Goal: Obtain resource: Download file/media

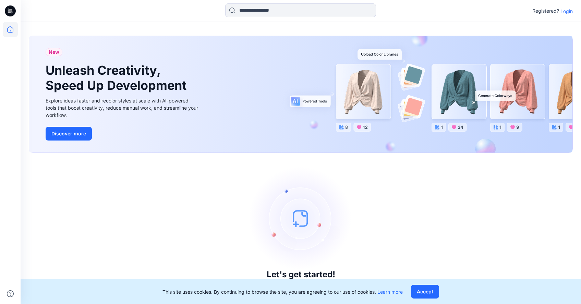
click at [564, 11] on p "Login" at bounding box center [567, 11] width 12 height 7
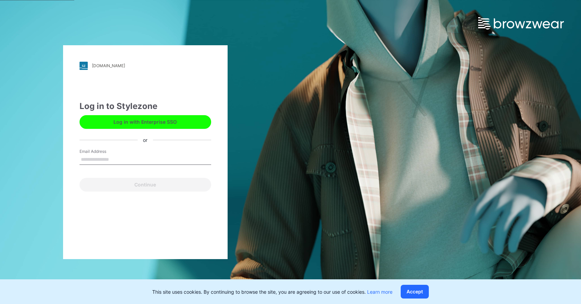
click at [107, 156] on input "Email Address" at bounding box center [146, 160] width 132 height 10
type input "**********"
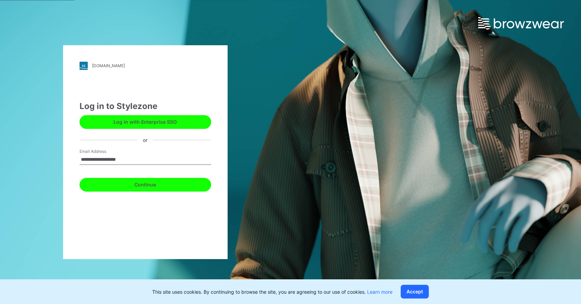
click at [137, 190] on button "Continue" at bounding box center [146, 185] width 132 height 14
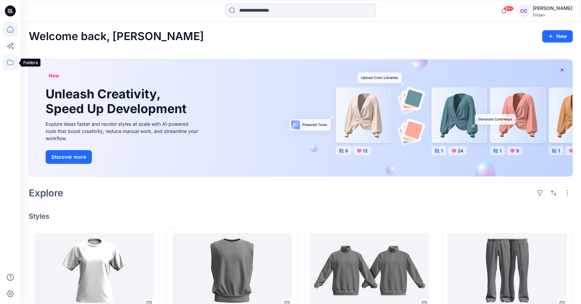
click at [10, 64] on icon at bounding box center [10, 62] width 6 height 5
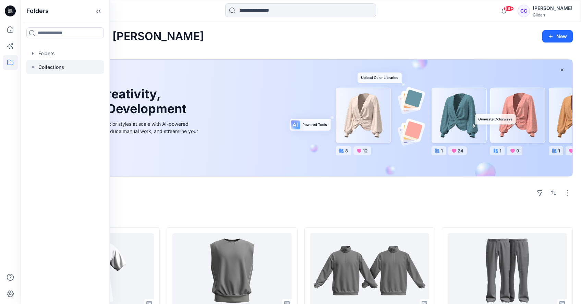
click at [50, 69] on p "Collections" at bounding box center [51, 67] width 26 height 8
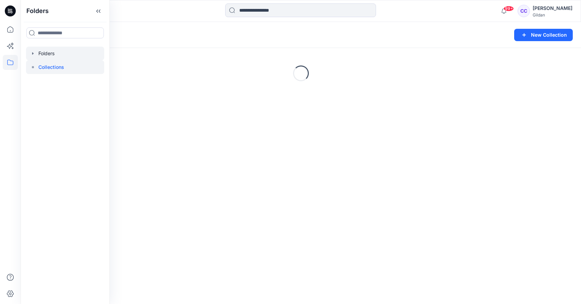
click at [32, 53] on icon "button" at bounding box center [32, 53] width 5 height 5
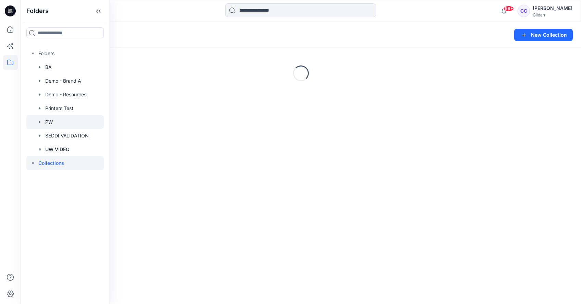
click at [54, 121] on div at bounding box center [65, 122] width 78 height 14
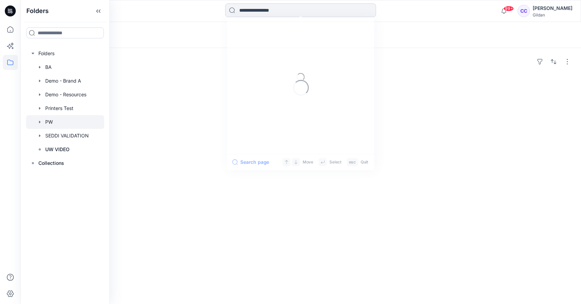
click at [266, 9] on input at bounding box center [300, 10] width 151 height 14
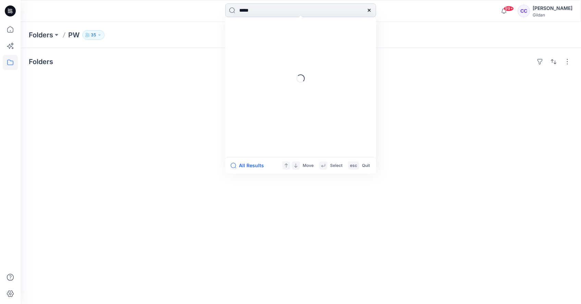
type input "****"
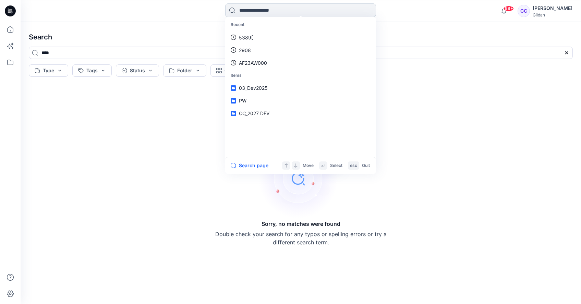
click at [263, 13] on input at bounding box center [300, 10] width 151 height 14
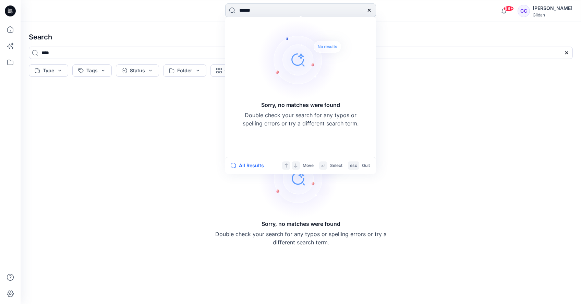
type input "*******"
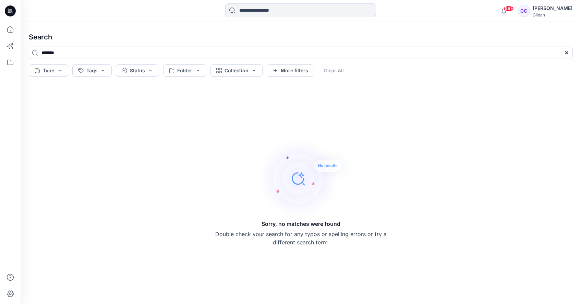
drag, startPoint x: 38, startPoint y: 48, endPoint x: 20, endPoint y: 46, distance: 18.7
click at [20, 46] on div "99+ Notifications [PERSON_NAME] shared DEV1R22 in AA_2027 DEV (Unknown) [DATE] …" at bounding box center [290, 152] width 581 height 304
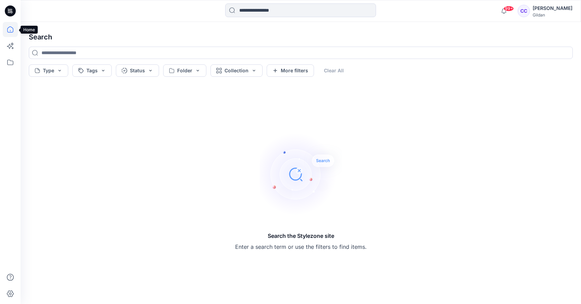
click at [10, 32] on icon at bounding box center [10, 29] width 6 height 6
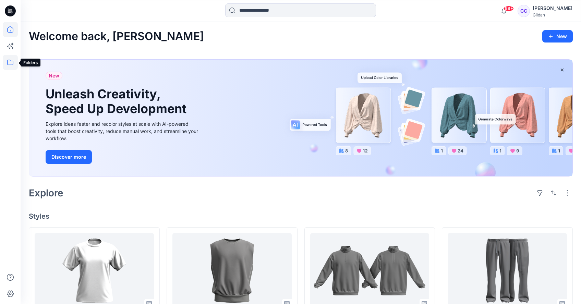
click at [11, 63] on icon at bounding box center [10, 62] width 15 height 15
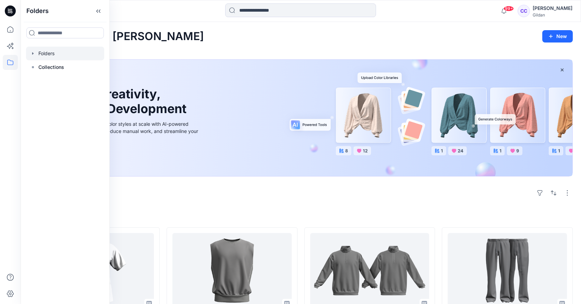
click at [34, 52] on icon "button" at bounding box center [32, 53] width 5 height 5
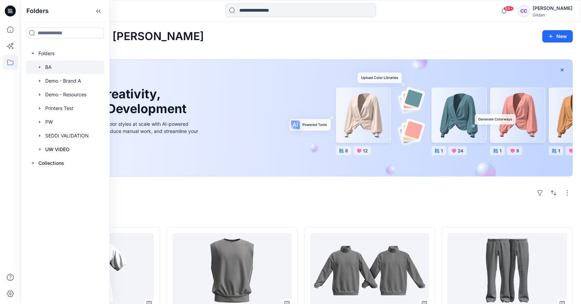
click at [40, 67] on icon "button" at bounding box center [39, 66] width 5 height 5
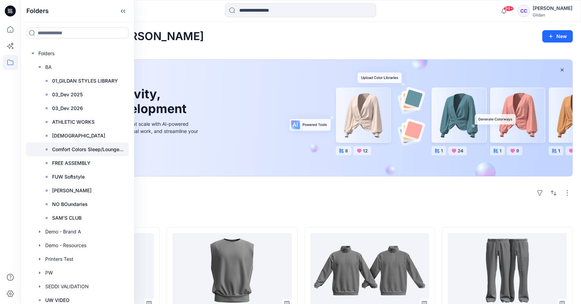
scroll to position [17, 0]
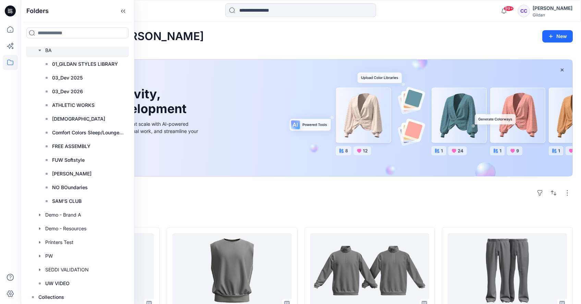
click at [39, 50] on icon "button" at bounding box center [39, 50] width 2 height 1
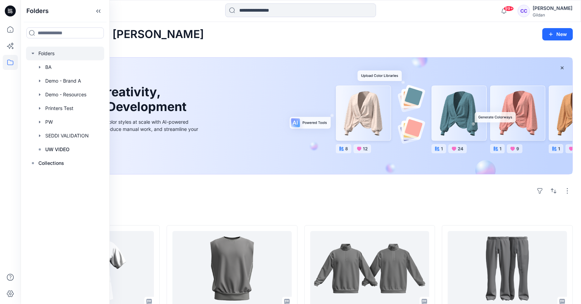
scroll to position [2, 0]
click at [39, 123] on icon "button" at bounding box center [39, 122] width 1 height 2
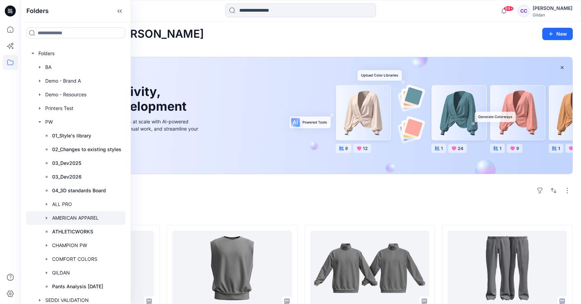
click at [45, 217] on icon "button" at bounding box center [46, 217] width 5 height 5
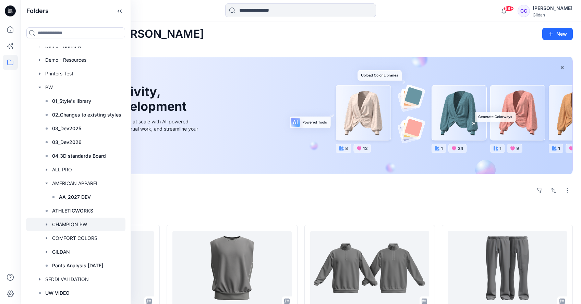
scroll to position [38, 0]
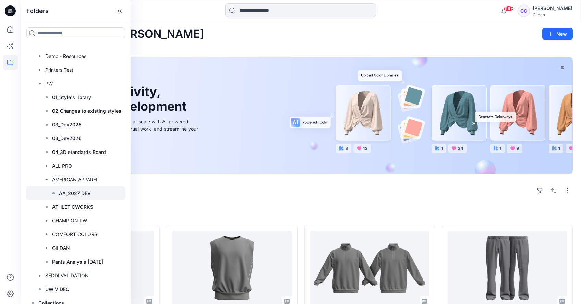
click at [70, 190] on p "AA_2027 DEV" at bounding box center [75, 193] width 32 height 8
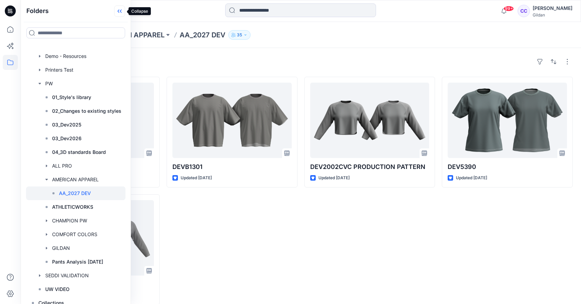
click at [119, 14] on icon at bounding box center [119, 10] width 11 height 11
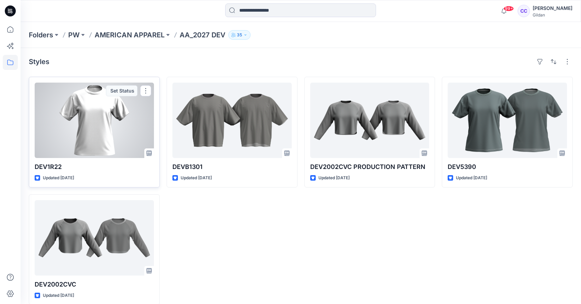
scroll to position [9, 0]
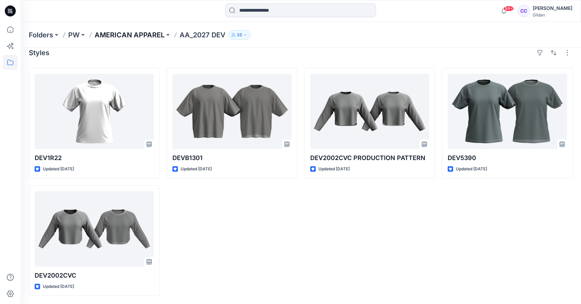
click at [152, 37] on p "AMERICAN APPAREL" at bounding box center [130, 35] width 70 height 10
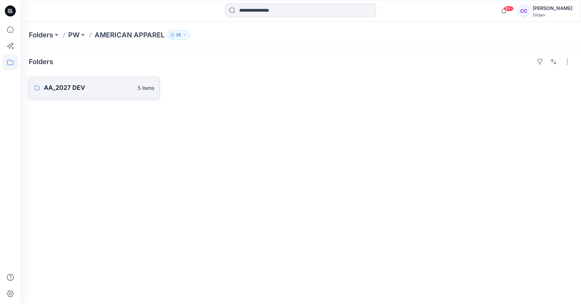
click at [61, 91] on p "AA_2027 DEV" at bounding box center [89, 88] width 90 height 10
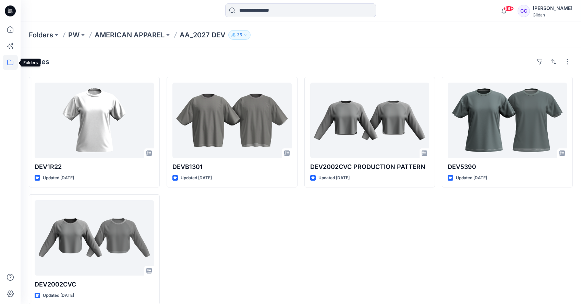
click at [10, 61] on icon at bounding box center [10, 62] width 6 height 5
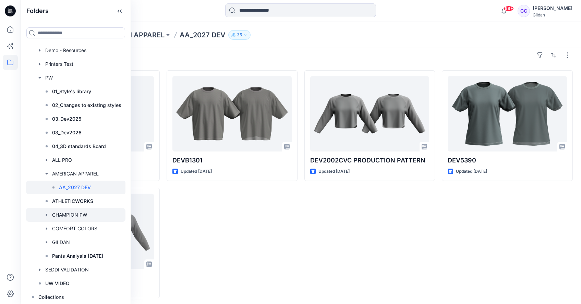
scroll to position [9, 0]
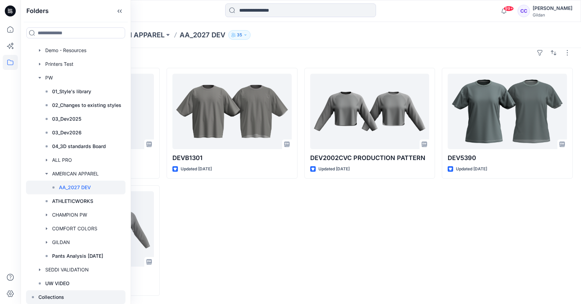
click at [45, 296] on p "Collections" at bounding box center [51, 297] width 26 height 8
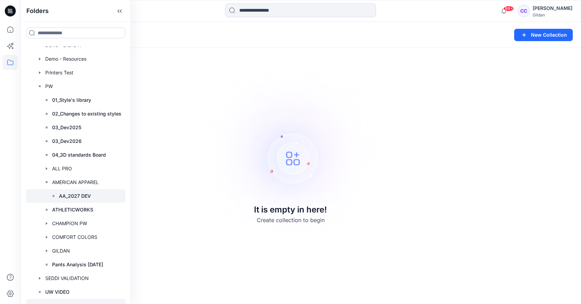
scroll to position [36, 0]
click at [74, 195] on p "AA_2027 DEV" at bounding box center [75, 195] width 32 height 8
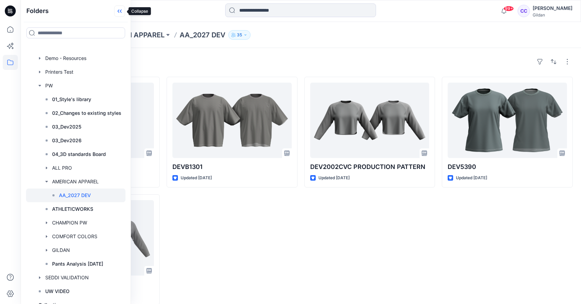
click at [121, 8] on icon at bounding box center [119, 10] width 11 height 11
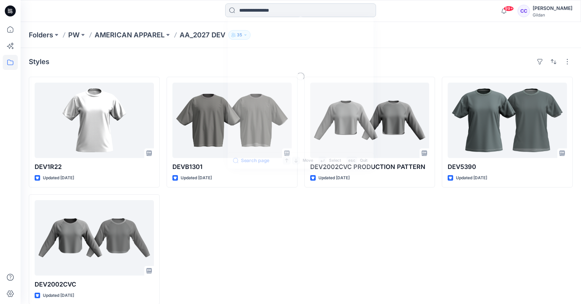
click at [258, 13] on input at bounding box center [300, 10] width 151 height 14
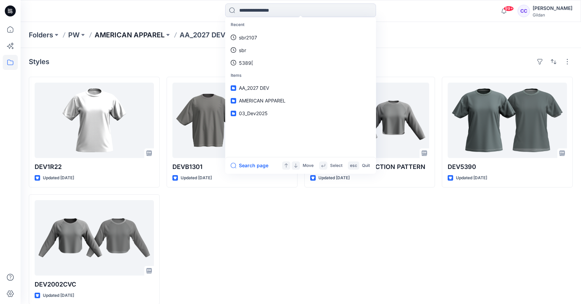
click at [123, 36] on p "AMERICAN APPAREL" at bounding box center [130, 35] width 70 height 10
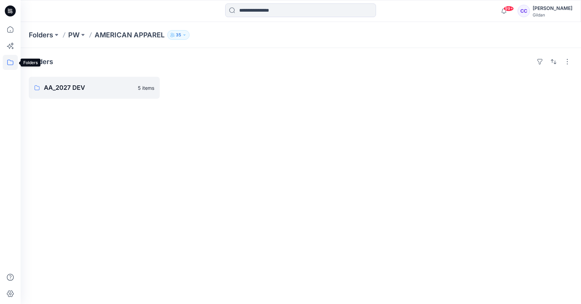
click at [10, 61] on icon at bounding box center [10, 62] width 15 height 15
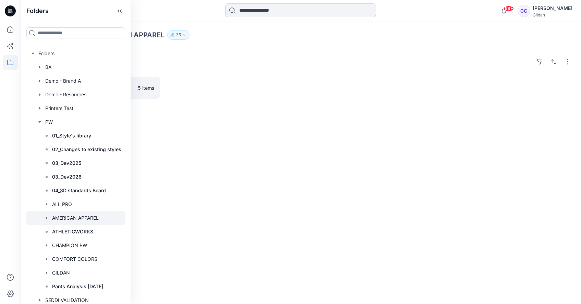
drag, startPoint x: 263, startPoint y: 16, endPoint x: 263, endPoint y: 12, distance: 3.5
click at [263, 15] on input at bounding box center [300, 10] width 151 height 14
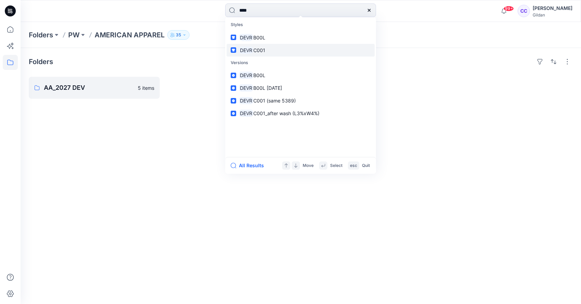
type input "****"
click at [259, 50] on span "C001" at bounding box center [259, 50] width 12 height 6
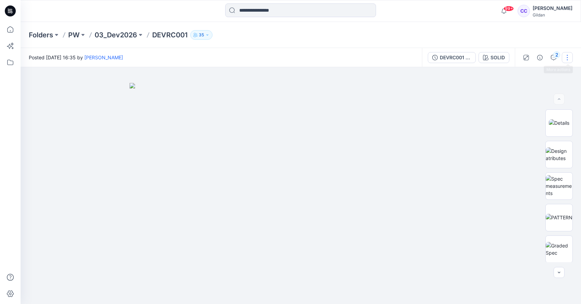
click at [567, 57] on button "button" at bounding box center [567, 57] width 11 height 11
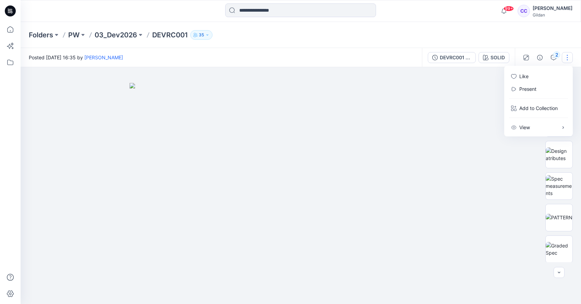
drag, startPoint x: 461, startPoint y: 146, endPoint x: 526, endPoint y: 187, distance: 76.5
click at [461, 147] on img at bounding box center [301, 194] width 343 height 222
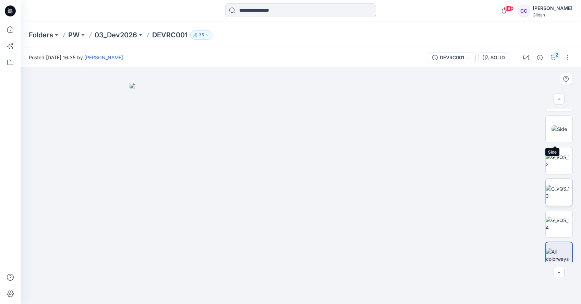
scroll to position [600, 0]
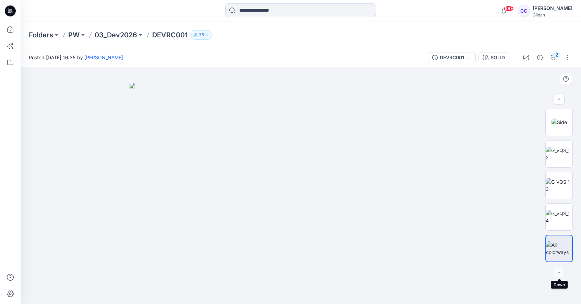
click at [560, 275] on div at bounding box center [559, 272] width 11 height 11
click at [464, 59] on div "DEVRC001 (same 5389)" at bounding box center [456, 58] width 32 height 8
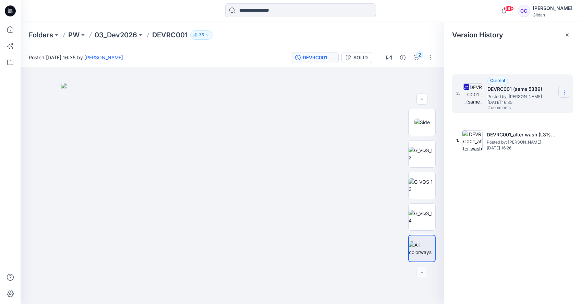
click at [566, 95] on icon at bounding box center [564, 92] width 5 height 5
click at [517, 107] on span "Download Source BW File" at bounding box center [529, 106] width 57 height 8
click at [431, 59] on button "button" at bounding box center [430, 57] width 11 height 11
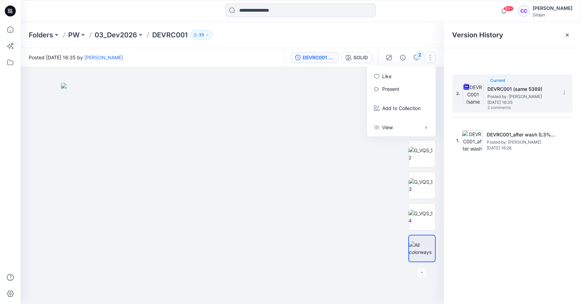
click at [368, 31] on div "Folders PW 03_Dev2026 DEVRC001 35" at bounding box center [274, 35] width 491 height 10
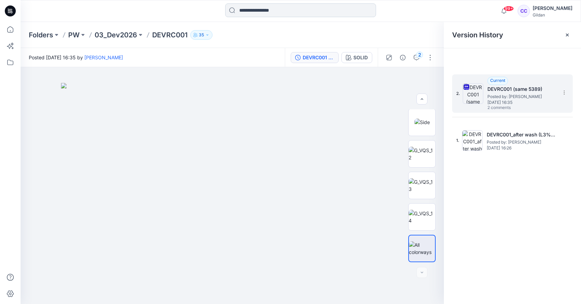
click at [256, 8] on input at bounding box center [300, 10] width 151 height 14
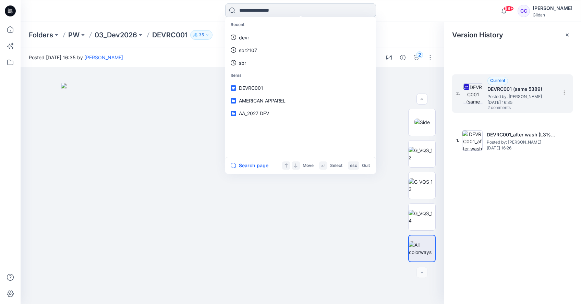
click at [268, 11] on input at bounding box center [300, 10] width 151 height 14
type input "****"
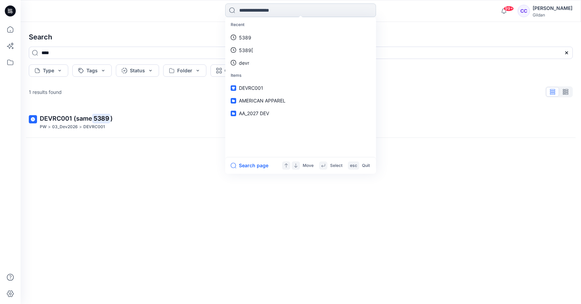
click at [254, 9] on input at bounding box center [300, 10] width 151 height 14
type input "*****"
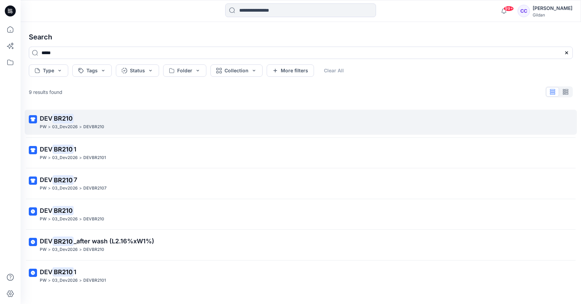
click at [55, 119] on mark "BR210" at bounding box center [62, 118] width 21 height 10
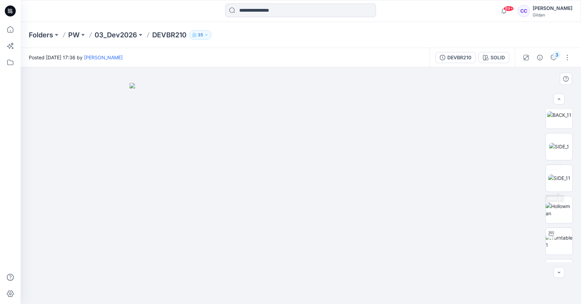
scroll to position [344, 0]
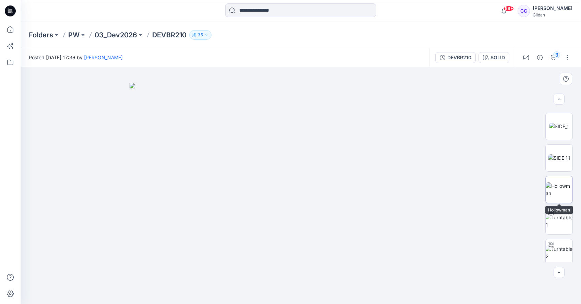
click at [562, 182] on img at bounding box center [559, 189] width 27 height 14
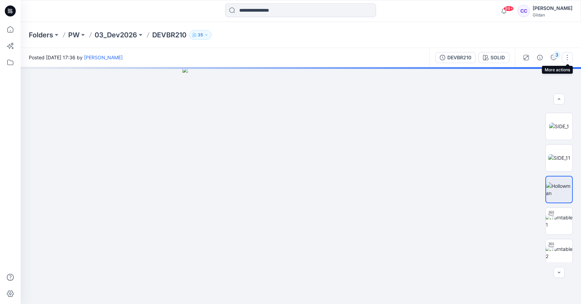
click at [567, 58] on button "button" at bounding box center [567, 57] width 11 height 11
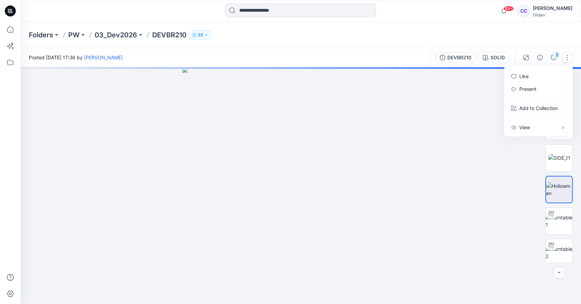
click at [567, 58] on button "button" at bounding box center [567, 57] width 11 height 11
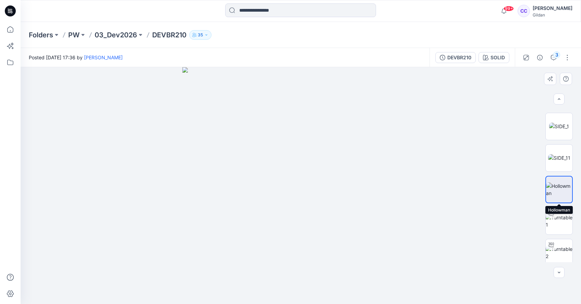
click at [562, 192] on img at bounding box center [559, 189] width 26 height 14
click at [455, 56] on div "DEVBR210" at bounding box center [459, 58] width 24 height 8
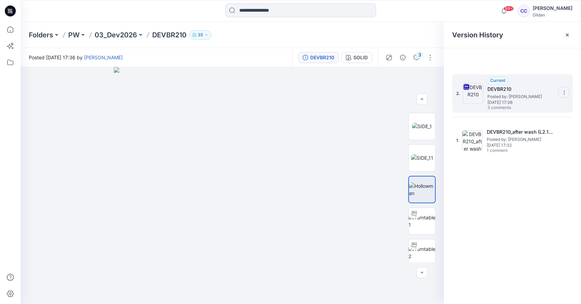
click at [565, 93] on icon at bounding box center [564, 92] width 5 height 5
click at [534, 106] on span "Download Source BW File" at bounding box center [529, 106] width 57 height 8
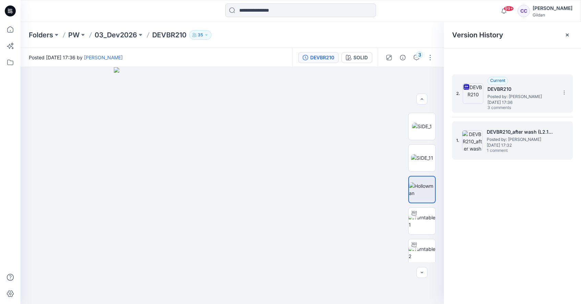
drag, startPoint x: 526, startPoint y: 144, endPoint x: 532, endPoint y: 144, distance: 6.5
click at [526, 144] on span "[DATE] 17:32" at bounding box center [521, 145] width 69 height 5
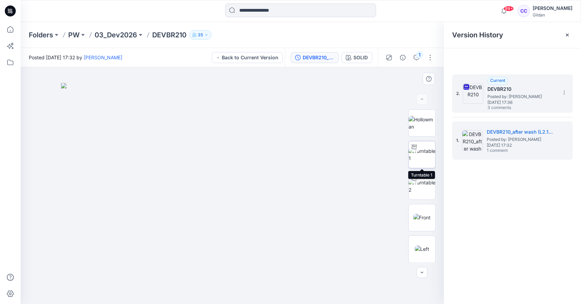
click at [422, 153] on img at bounding box center [422, 154] width 27 height 14
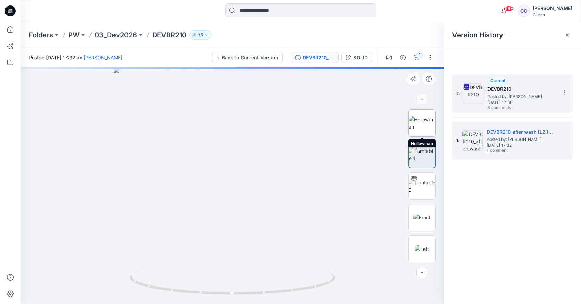
click at [424, 128] on img at bounding box center [422, 123] width 27 height 14
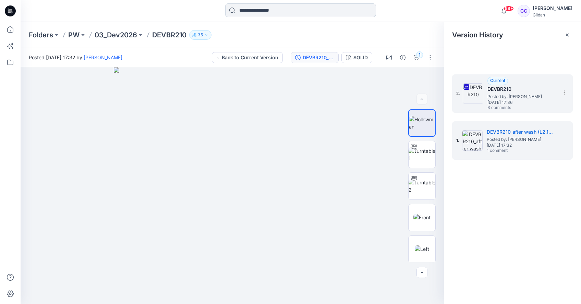
click at [257, 10] on input at bounding box center [300, 10] width 151 height 14
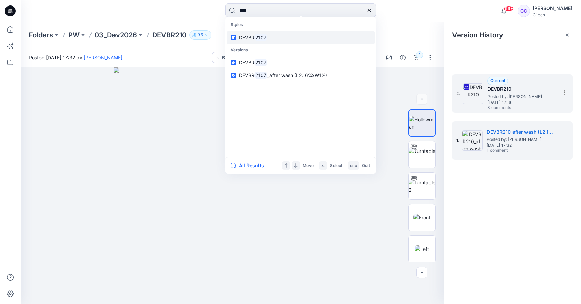
type input "****"
click at [246, 38] on span "DEVBR" at bounding box center [246, 38] width 15 height 6
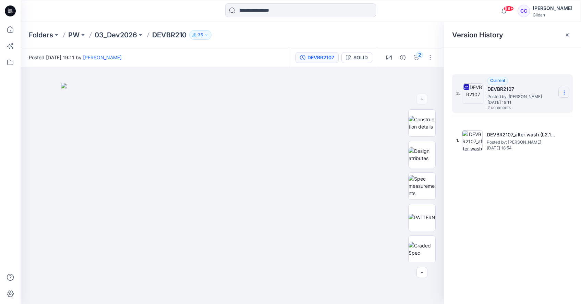
click at [566, 94] on icon at bounding box center [564, 92] width 5 height 5
click at [548, 105] on span "Download Source BW File" at bounding box center [529, 106] width 57 height 8
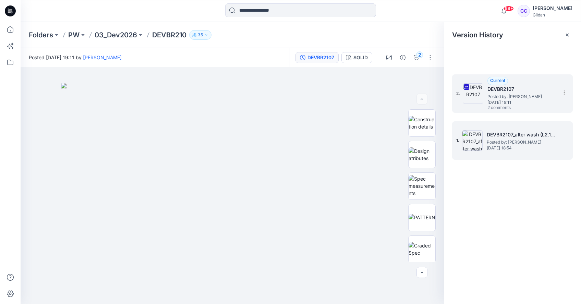
click at [500, 141] on span "Posted by: [PERSON_NAME]" at bounding box center [521, 142] width 69 height 7
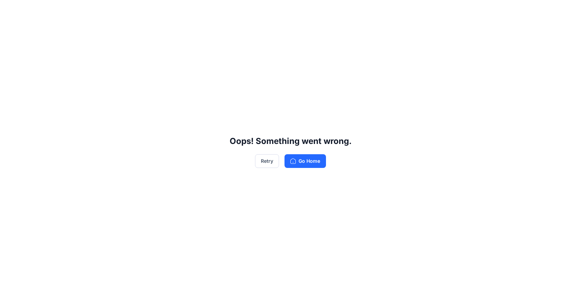
click at [499, 97] on div "Oops! Something went wrong. Retry Go Home" at bounding box center [290, 152] width 581 height 304
click at [306, 162] on button "Go Home" at bounding box center [305, 161] width 41 height 14
click at [272, 160] on button "Retry" at bounding box center [267, 161] width 24 height 14
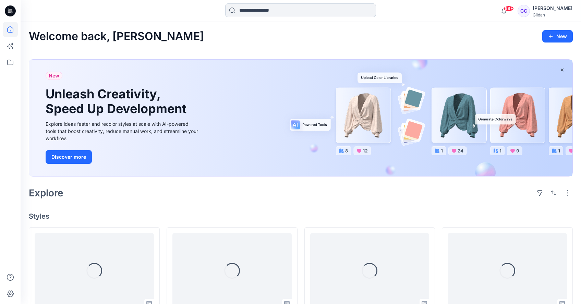
click at [278, 7] on input at bounding box center [300, 10] width 151 height 14
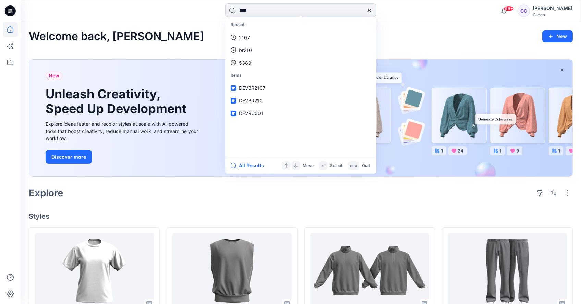
type input "*****"
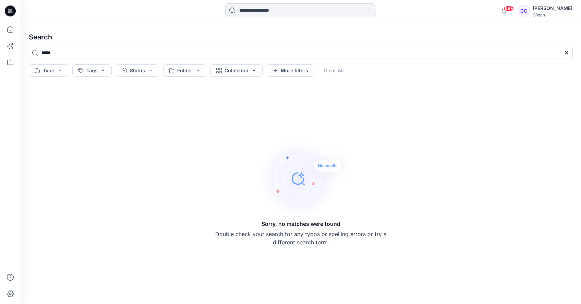
click at [256, 8] on input at bounding box center [300, 10] width 151 height 14
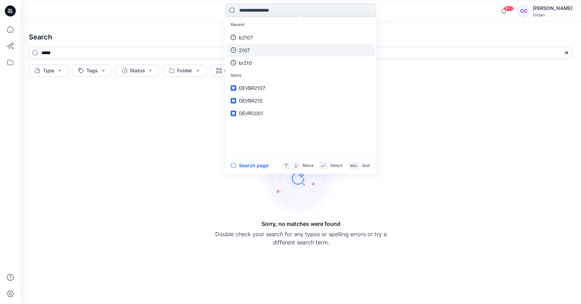
click at [254, 51] on link "2107" at bounding box center [301, 50] width 148 height 13
type input "****"
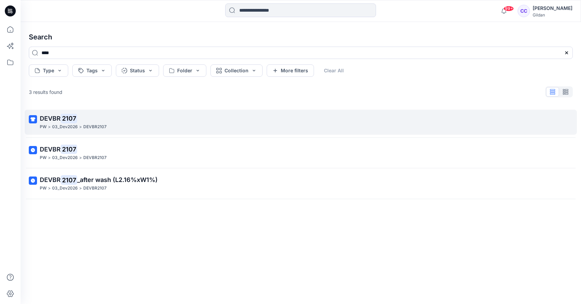
click at [61, 119] on mark "2107" at bounding box center [69, 118] width 16 height 10
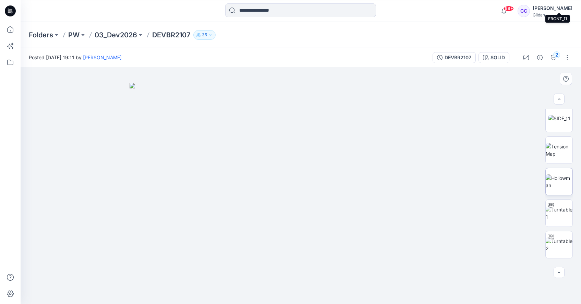
scroll to position [384, 0]
click at [561, 180] on img at bounding box center [559, 180] width 27 height 14
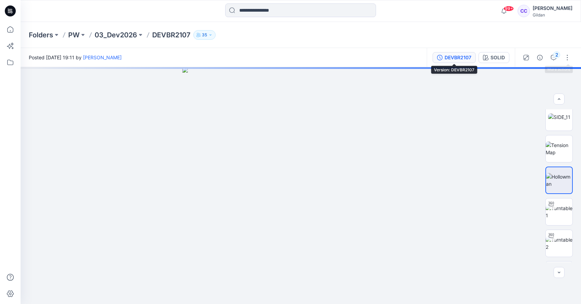
click at [462, 55] on div "DEVBR2107" at bounding box center [458, 58] width 27 height 8
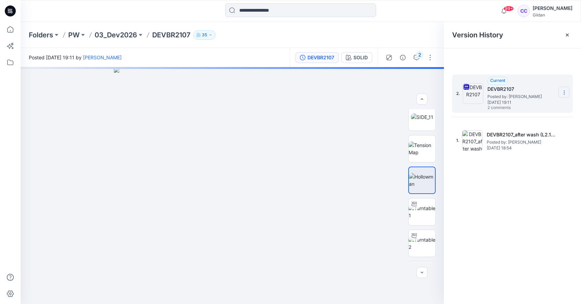
click at [563, 91] on icon at bounding box center [564, 92] width 5 height 5
click at [546, 107] on span "Download Source BW File" at bounding box center [529, 106] width 57 height 8
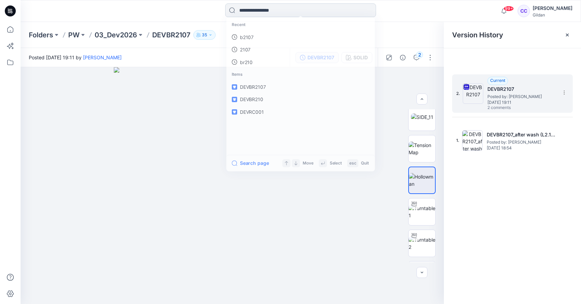
click at [248, 11] on input at bounding box center [300, 10] width 151 height 14
type input "**"
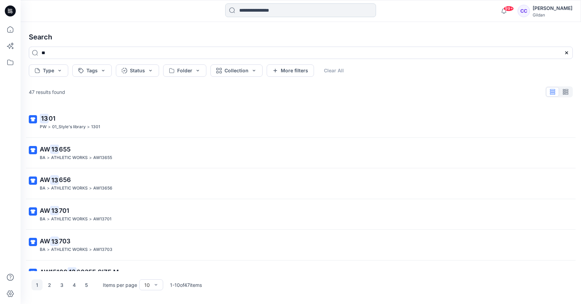
click at [265, 14] on input at bounding box center [300, 10] width 151 height 14
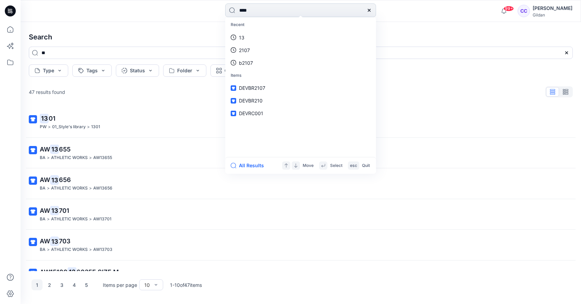
type input "*****"
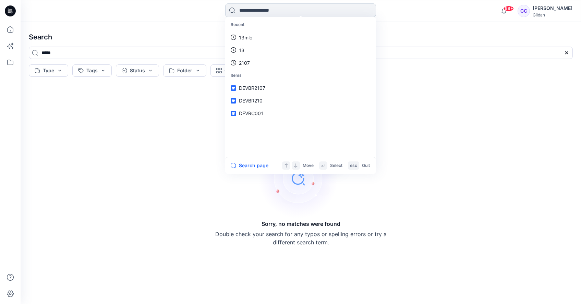
click at [252, 11] on input at bounding box center [300, 10] width 151 height 14
type input "****"
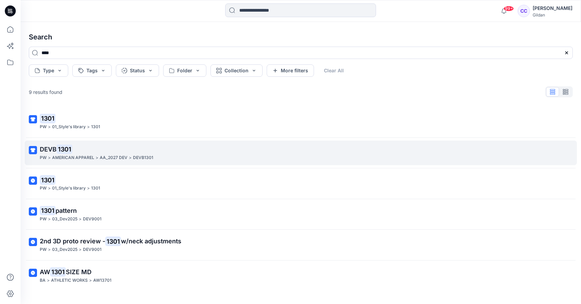
click at [60, 150] on mark "1301" at bounding box center [65, 149] width 16 height 10
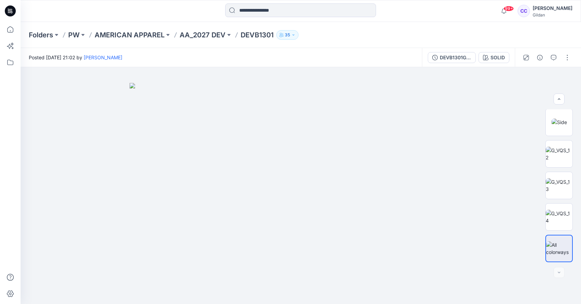
scroll to position [222, 0]
click at [269, 12] on input at bounding box center [300, 10] width 151 height 14
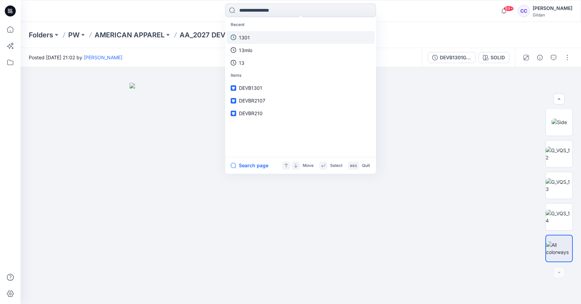
click at [260, 38] on link "1301" at bounding box center [301, 37] width 148 height 13
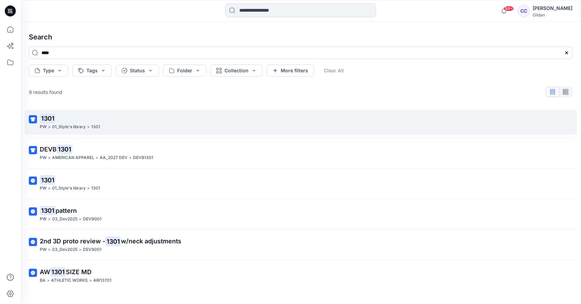
click at [48, 118] on mark "1301" at bounding box center [48, 118] width 16 height 10
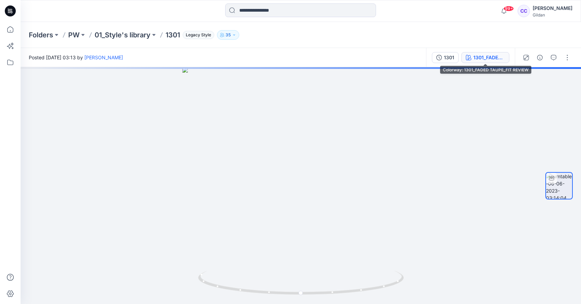
click at [487, 59] on div "1301_FADED TAUPE_FIT REVIEW" at bounding box center [490, 58] width 32 height 8
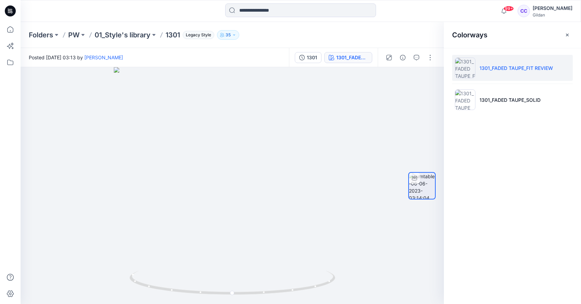
click at [564, 69] on li "1301_FADED TAUPE_FIT REVIEW" at bounding box center [512, 68] width 121 height 26
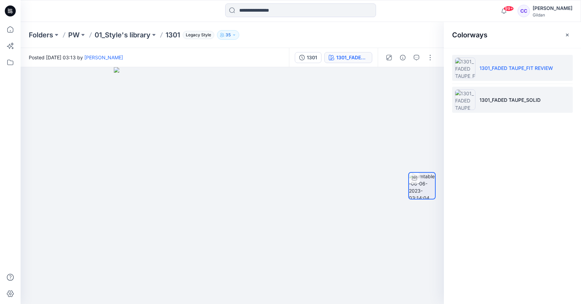
click at [554, 106] on li "1301_FADED TAUPE_SOLID" at bounding box center [512, 100] width 121 height 26
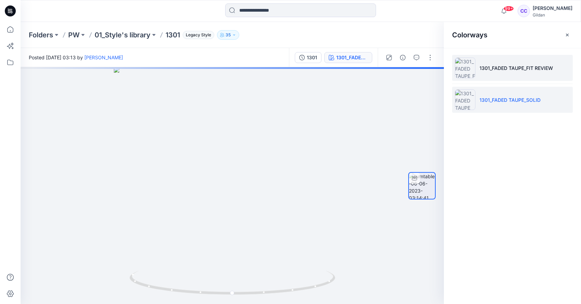
click at [558, 74] on li "1301_FADED TAUPE_FIT REVIEW" at bounding box center [512, 68] width 121 height 26
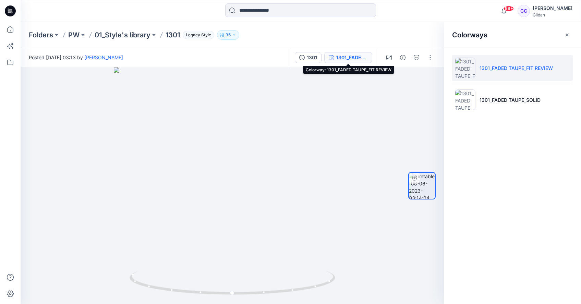
click at [349, 58] on div "1301_FADED TAUPE_FIT REVIEW" at bounding box center [352, 58] width 32 height 8
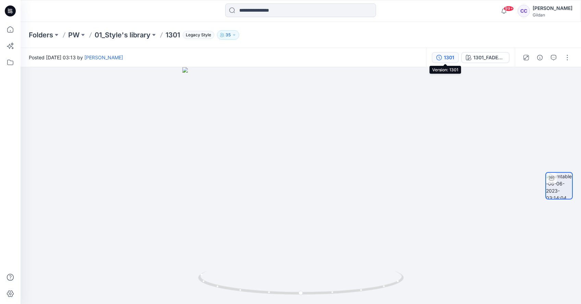
click at [452, 59] on div "1301" at bounding box center [449, 58] width 10 height 8
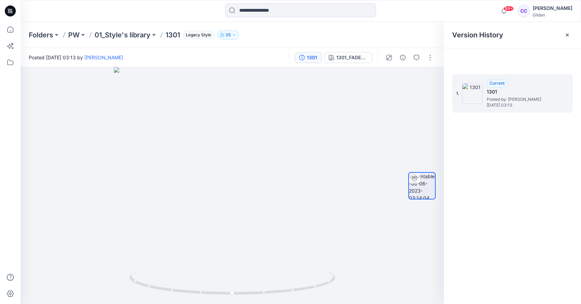
click at [555, 89] on div "1. Current 1301 Posted by: [PERSON_NAME] [DATE] 03:13" at bounding box center [507, 93] width 103 height 33
click at [431, 55] on button "button" at bounding box center [430, 57] width 11 height 11
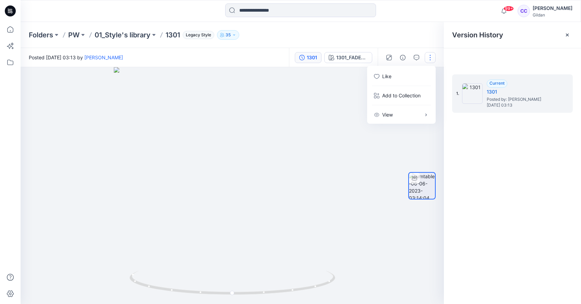
click at [431, 55] on button "button" at bounding box center [430, 57] width 11 height 11
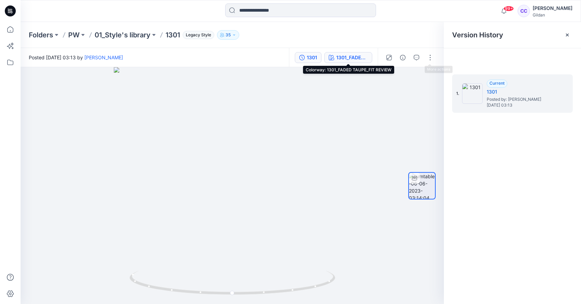
click at [354, 54] on div "1301_FADED TAUPE_FIT REVIEW" at bounding box center [352, 58] width 32 height 8
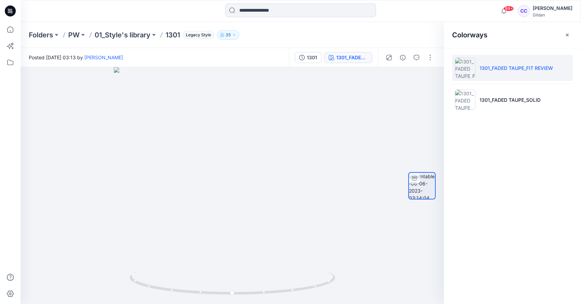
click at [556, 74] on li "1301_FADED TAUPE_FIT REVIEW" at bounding box center [512, 68] width 121 height 26
click at [553, 98] on li "1301_FADED TAUPE_SOLID" at bounding box center [512, 100] width 121 height 26
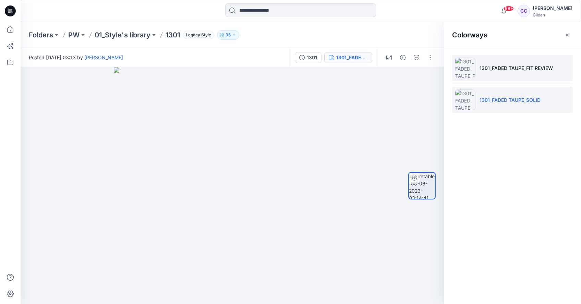
click at [545, 71] on li "1301_FADED TAUPE_FIT REVIEW" at bounding box center [512, 68] width 121 height 26
click at [540, 108] on li "1301_FADED TAUPE_SOLID" at bounding box center [512, 100] width 121 height 26
click at [536, 77] on li "1301_FADED TAUPE_FIT REVIEW" at bounding box center [512, 68] width 121 height 26
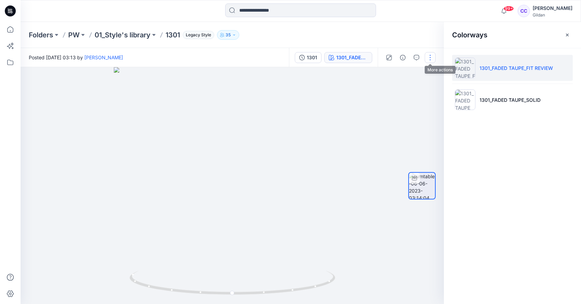
click at [431, 59] on button "button" at bounding box center [430, 57] width 11 height 11
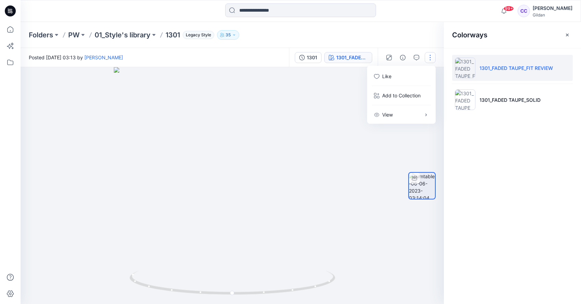
click at [431, 59] on button "button" at bounding box center [430, 57] width 11 height 11
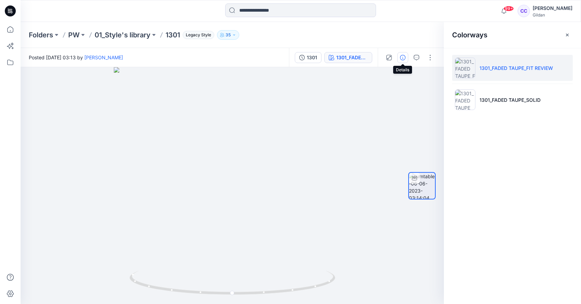
click at [401, 58] on icon "button" at bounding box center [402, 57] width 5 height 5
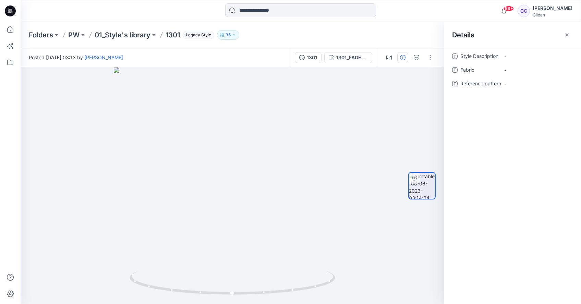
click at [400, 58] on icon "button" at bounding box center [402, 57] width 5 height 5
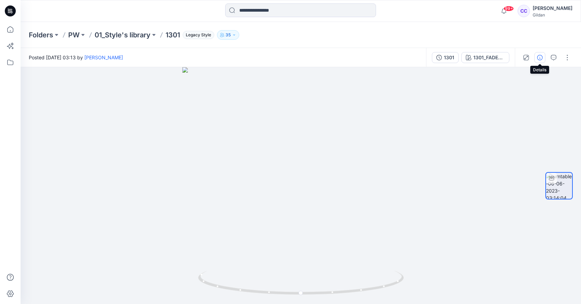
click at [537, 57] on icon "button" at bounding box center [539, 57] width 5 height 5
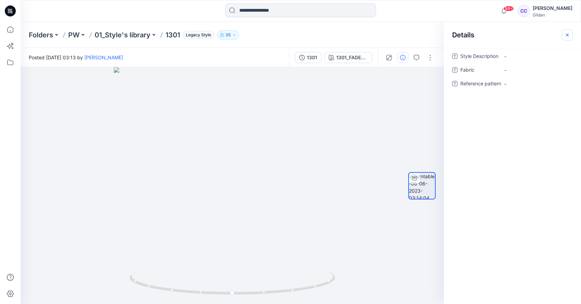
click at [569, 35] on icon "button" at bounding box center [567, 34] width 5 height 5
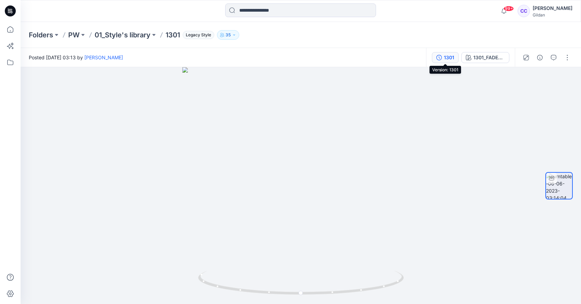
click at [454, 56] on div "1301" at bounding box center [449, 58] width 10 height 8
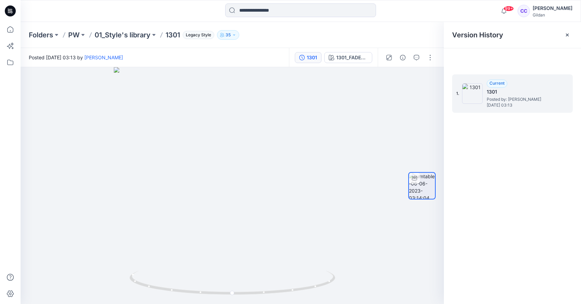
click at [495, 83] on span "Current" at bounding box center [497, 83] width 15 height 5
click at [492, 94] on h5 "1301" at bounding box center [521, 92] width 69 height 8
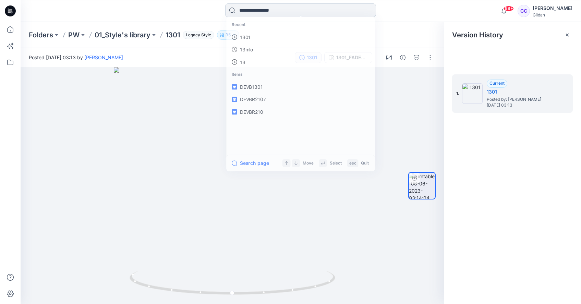
click at [265, 13] on input at bounding box center [300, 10] width 151 height 14
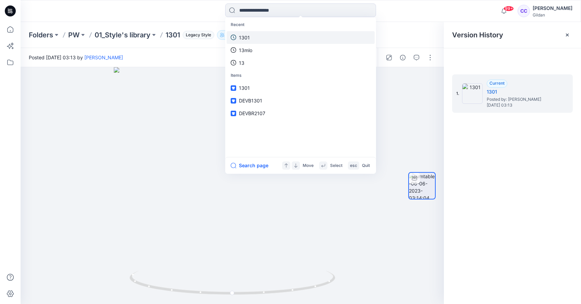
click at [244, 37] on p "1301" at bounding box center [244, 37] width 11 height 7
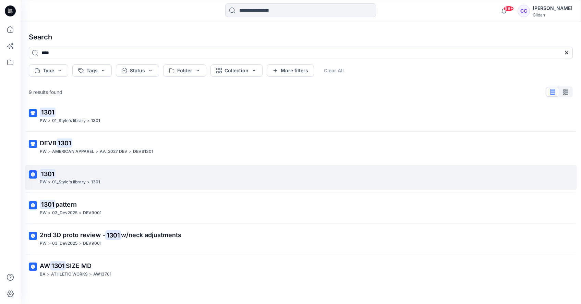
scroll to position [5, 0]
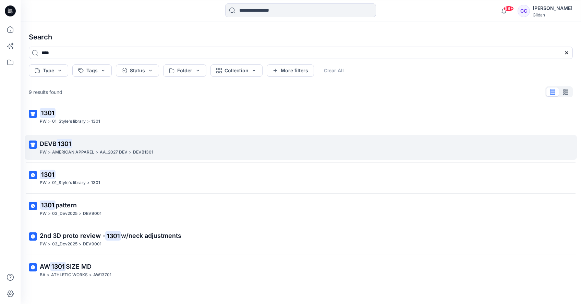
click at [57, 147] on mark "1301" at bounding box center [65, 144] width 16 height 10
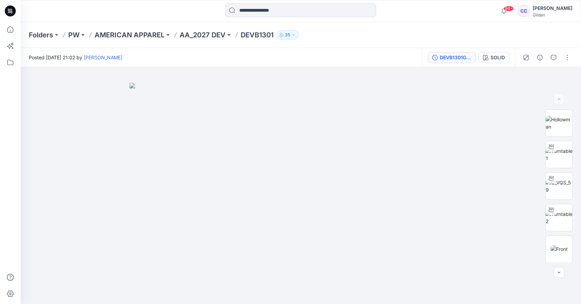
click at [456, 62] on button "DEVB1301GD Side seamed" at bounding box center [452, 57] width 48 height 11
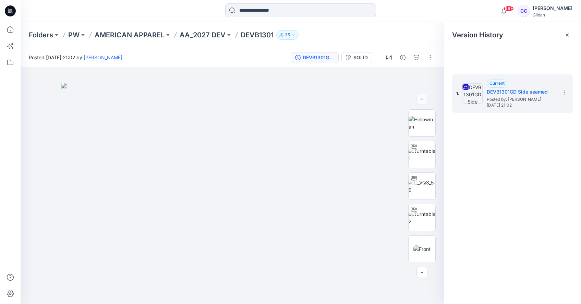
click at [260, 36] on p "DEVB1301" at bounding box center [257, 35] width 33 height 10
click at [255, 36] on p "DEVB1301" at bounding box center [257, 35] width 33 height 10
click at [269, 14] on input at bounding box center [300, 10] width 151 height 14
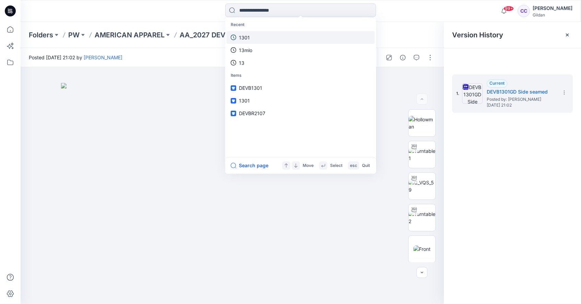
click at [242, 38] on p "1301" at bounding box center [244, 37] width 11 height 7
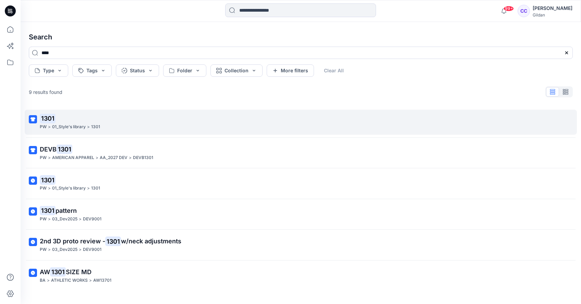
click at [64, 128] on p "01_Style's library" at bounding box center [69, 126] width 34 height 7
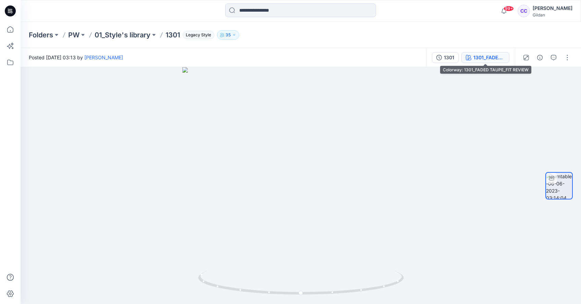
click at [488, 61] on button "1301_FADED TAUPE_FIT REVIEW" at bounding box center [486, 57] width 48 height 11
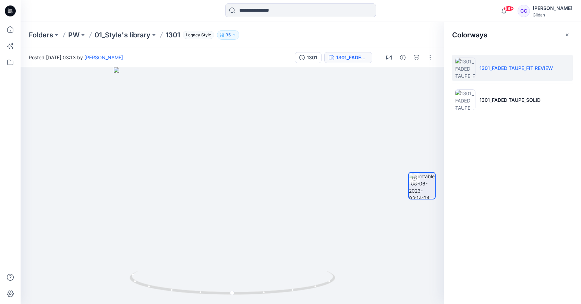
click at [200, 34] on span "Legacy Style" at bounding box center [199, 35] width 32 height 8
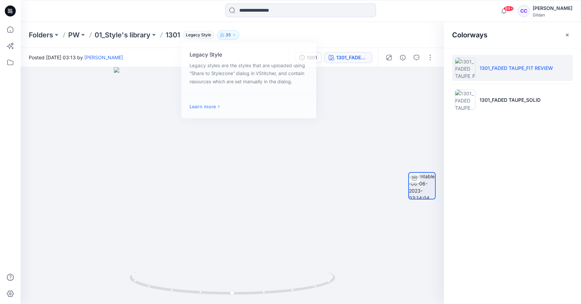
click at [251, 34] on div "Folders PW 01_Style's library 1301 Legacy Style Legacy Style Legacy styles are …" at bounding box center [274, 35] width 491 height 10
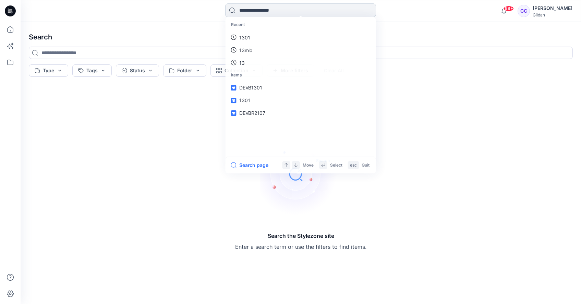
click at [266, 5] on input at bounding box center [300, 10] width 151 height 14
click at [252, 40] on link "1301" at bounding box center [301, 37] width 148 height 13
type input "****"
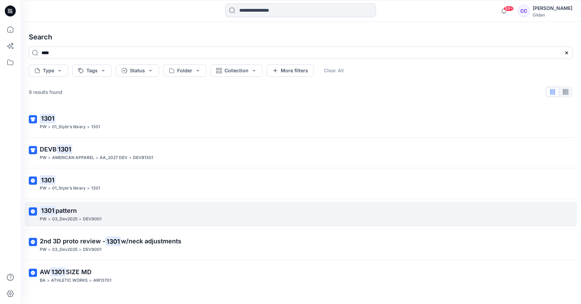
click at [52, 208] on mark "1301" at bounding box center [48, 211] width 16 height 10
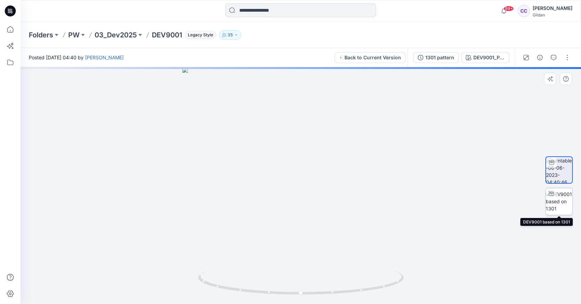
click at [561, 202] on img at bounding box center [559, 202] width 27 height 22
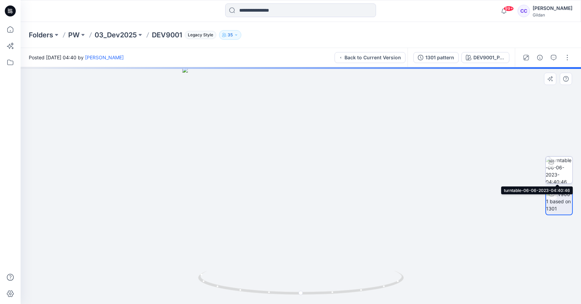
click at [561, 170] on img at bounding box center [559, 170] width 27 height 27
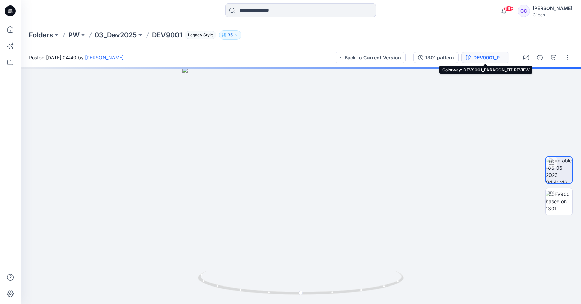
click at [487, 59] on div "DEV9001_PARAGON_FIT REVIEW" at bounding box center [490, 58] width 32 height 8
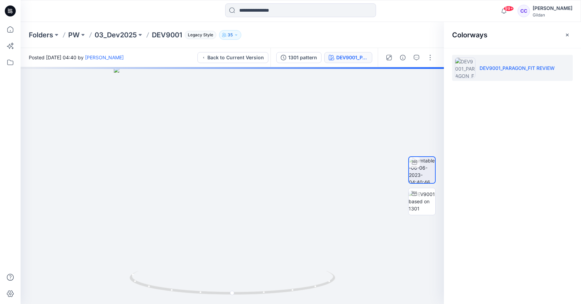
click at [564, 67] on li "DEV9001_PARAGON_FIT REVIEW" at bounding box center [512, 68] width 121 height 26
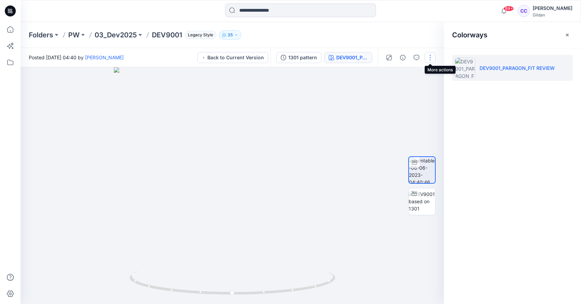
click at [430, 56] on button "button" at bounding box center [430, 57] width 11 height 11
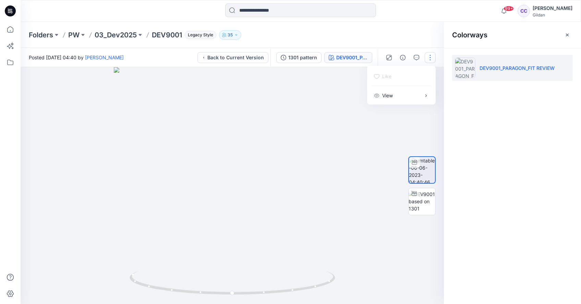
click at [410, 35] on div "Folders PW 03_Dev2025 DEV9001 Legacy Style 35" at bounding box center [274, 35] width 491 height 10
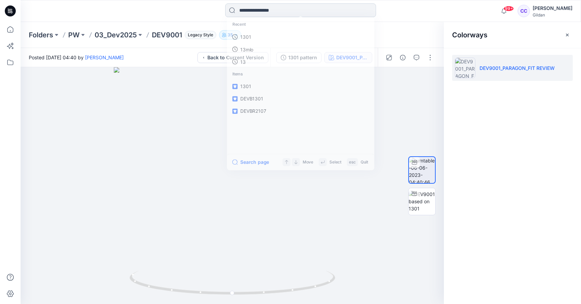
click at [244, 15] on input at bounding box center [300, 10] width 151 height 14
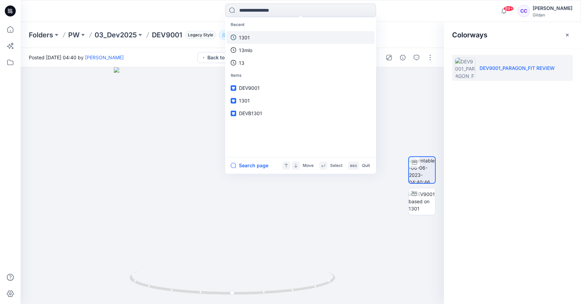
click at [239, 43] on link "1301" at bounding box center [301, 37] width 148 height 13
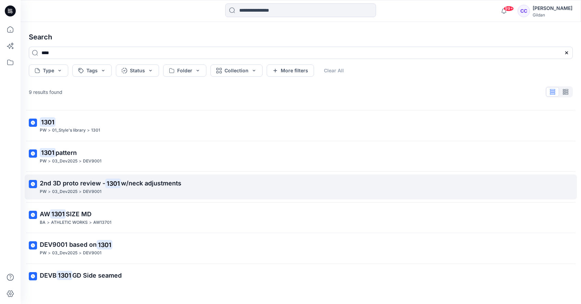
scroll to position [59, 0]
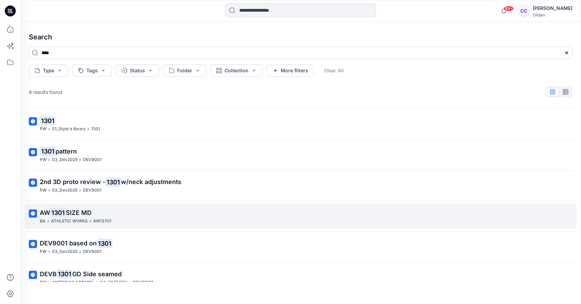
click at [76, 214] on span "SIZE MD" at bounding box center [79, 212] width 26 height 7
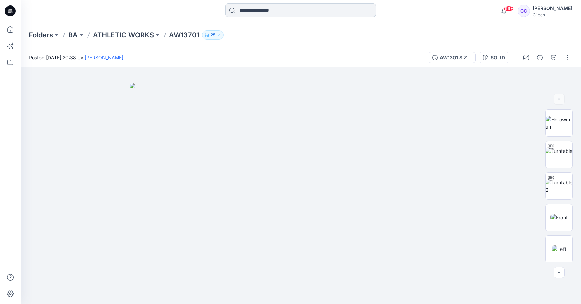
click at [284, 10] on input at bounding box center [300, 10] width 151 height 14
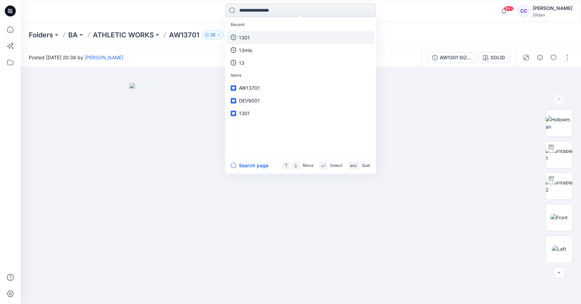
click at [244, 41] on link "1301" at bounding box center [301, 37] width 148 height 13
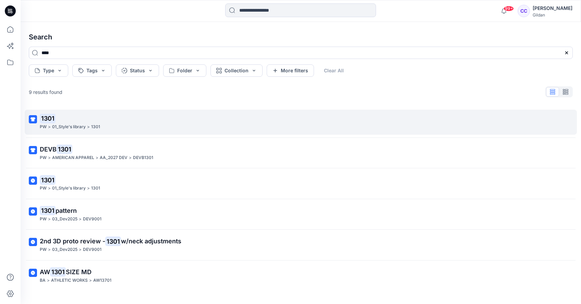
click at [45, 117] on mark "1301" at bounding box center [48, 118] width 16 height 10
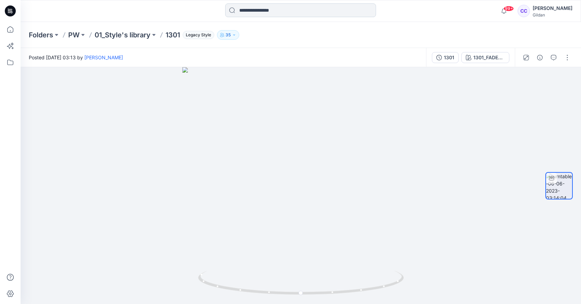
click at [264, 10] on input at bounding box center [300, 10] width 151 height 14
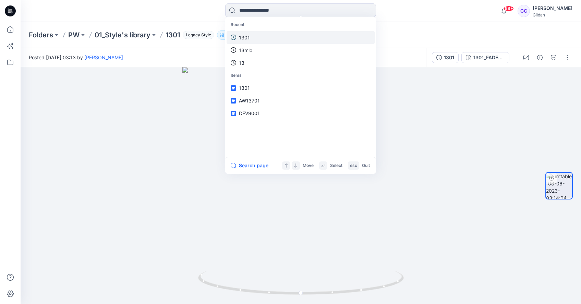
click at [254, 35] on link "1301" at bounding box center [301, 37] width 148 height 13
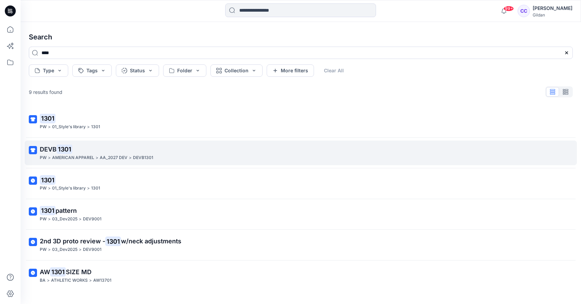
click at [55, 153] on p "DEVB 1301" at bounding box center [300, 150] width 521 height 10
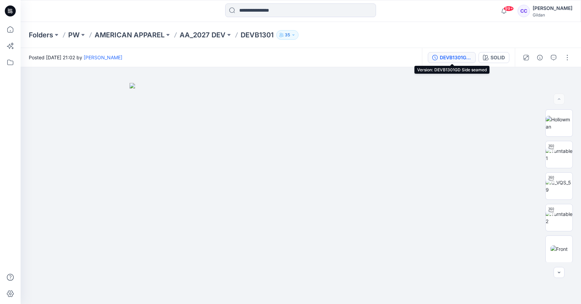
click at [451, 60] on div "DEVB1301GD Side seamed" at bounding box center [456, 58] width 32 height 8
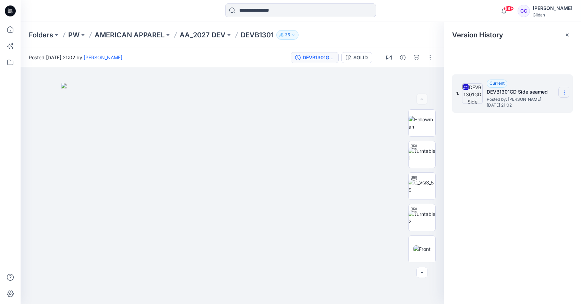
click at [563, 93] on icon at bounding box center [564, 92] width 5 height 5
click at [539, 105] on span "Download Source BW File" at bounding box center [529, 106] width 57 height 8
click at [426, 162] on img at bounding box center [422, 154] width 27 height 14
drag, startPoint x: 293, startPoint y: 155, endPoint x: 100, endPoint y: 137, distance: 193.9
click at [100, 137] on div at bounding box center [232, 185] width 423 height 237
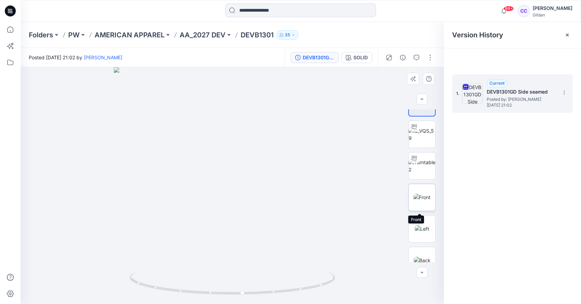
scroll to position [53, 0]
click at [426, 200] on img at bounding box center [422, 196] width 17 height 7
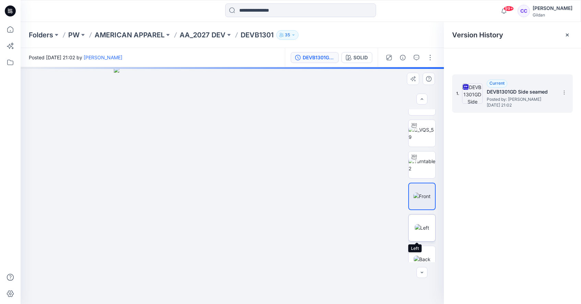
click at [428, 224] on img at bounding box center [422, 227] width 14 height 7
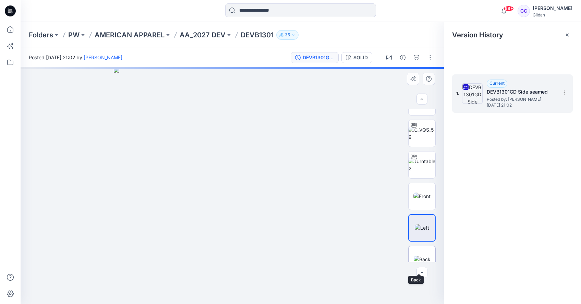
click at [429, 256] on img at bounding box center [422, 259] width 17 height 7
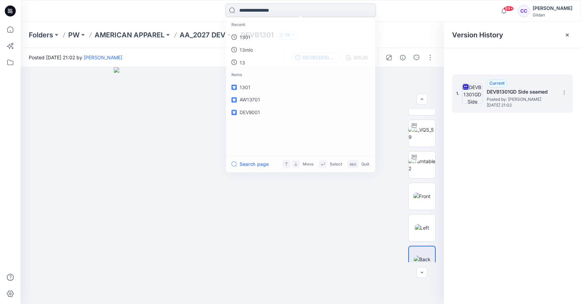
click at [278, 12] on input at bounding box center [300, 10] width 151 height 14
click at [250, 37] on link "1301" at bounding box center [301, 37] width 148 height 13
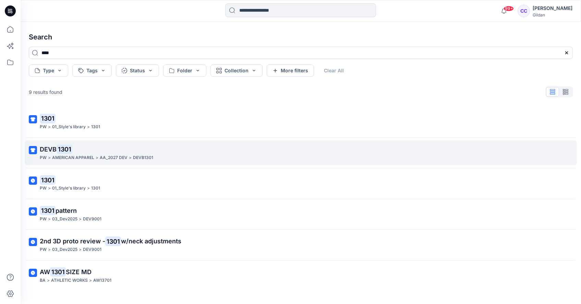
click at [60, 152] on mark "1301" at bounding box center [65, 149] width 16 height 10
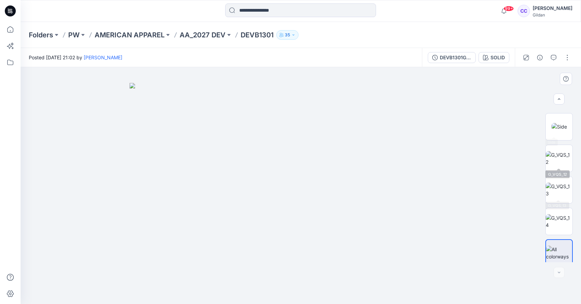
scroll to position [222, 0]
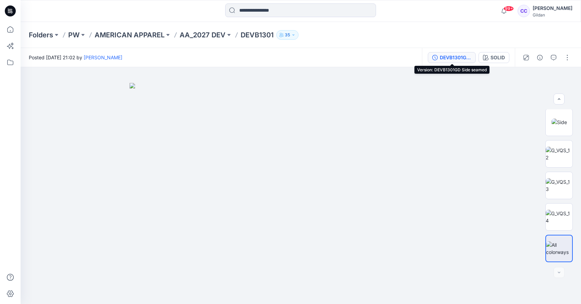
click at [453, 58] on div "DEVB1301GD Side seamed" at bounding box center [456, 58] width 32 height 8
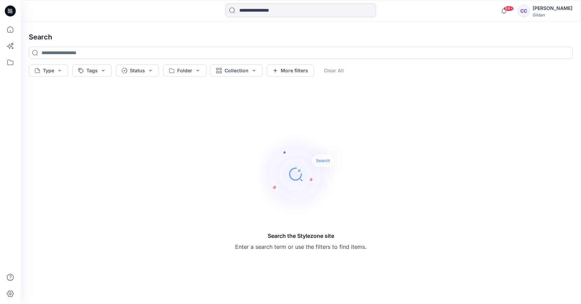
click at [253, 14] on input at bounding box center [300, 10] width 151 height 14
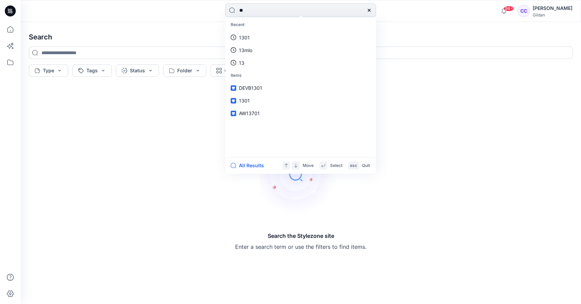
type input "***"
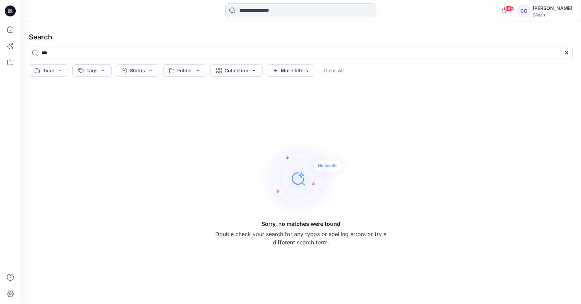
click at [258, 10] on input at bounding box center [300, 10] width 151 height 14
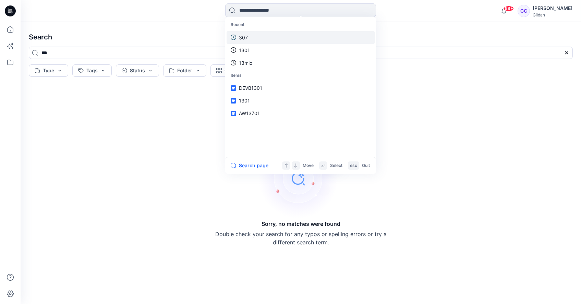
click at [263, 38] on link "307" at bounding box center [301, 37] width 148 height 13
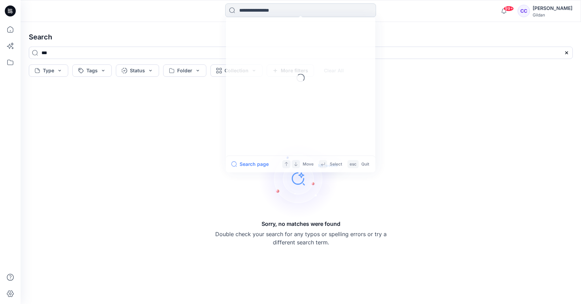
click at [294, 14] on input at bounding box center [300, 10] width 151 height 14
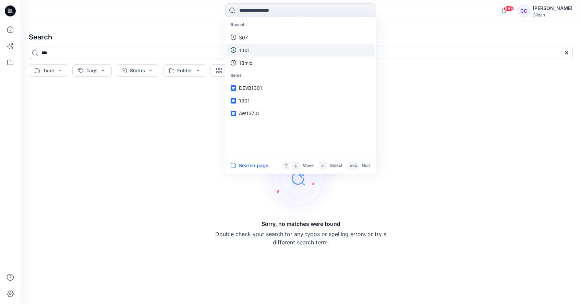
click at [258, 50] on link "1301" at bounding box center [301, 50] width 148 height 13
type input "****"
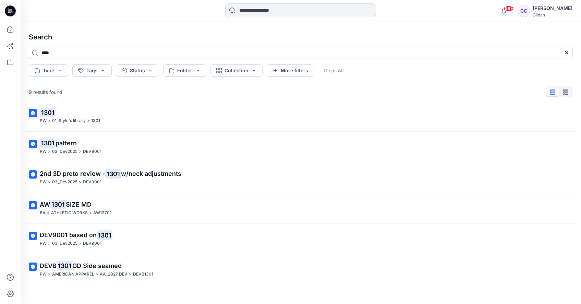
scroll to position [101, 0]
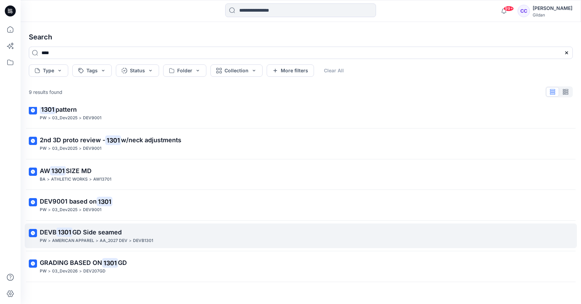
click at [74, 232] on span "GD Side seamed" at bounding box center [96, 232] width 49 height 7
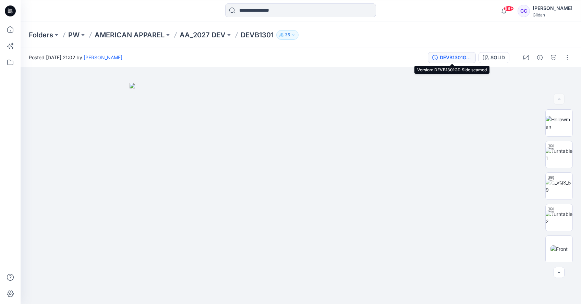
click at [459, 58] on div "DEVB1301GD Side seamed" at bounding box center [456, 58] width 32 height 8
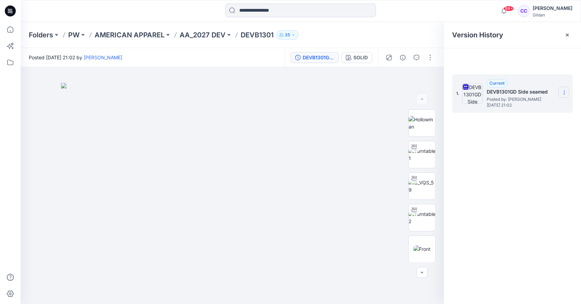
click at [564, 93] on icon at bounding box center [564, 92] width 5 height 5
click at [531, 106] on span "Download Source BW File" at bounding box center [529, 106] width 57 height 8
click at [564, 92] on icon at bounding box center [564, 92] width 5 height 5
click at [537, 203] on div "1. Current DEVB1301GD Side seamed Posted by: [PERSON_NAME] [DATE] 21:02 Downloa…" at bounding box center [512, 190] width 137 height 247
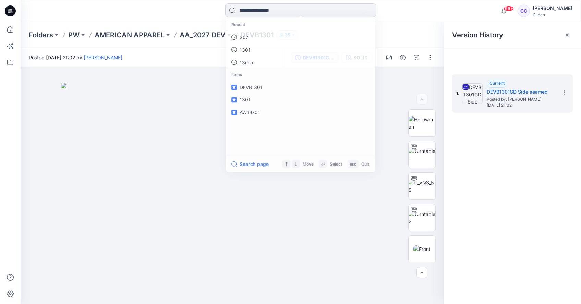
click at [290, 7] on input at bounding box center [300, 10] width 151 height 14
type input "**"
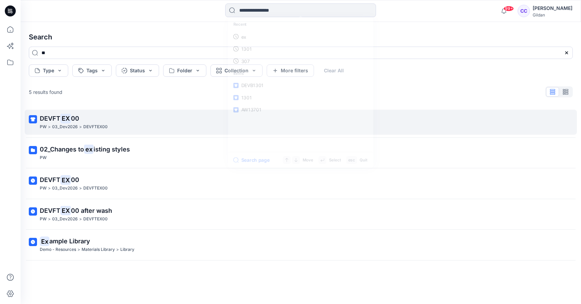
click at [67, 119] on mark "EX" at bounding box center [65, 118] width 11 height 10
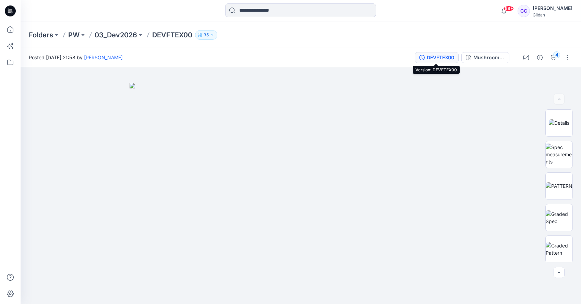
click at [438, 58] on div "DEVFTEX00" at bounding box center [440, 58] width 27 height 8
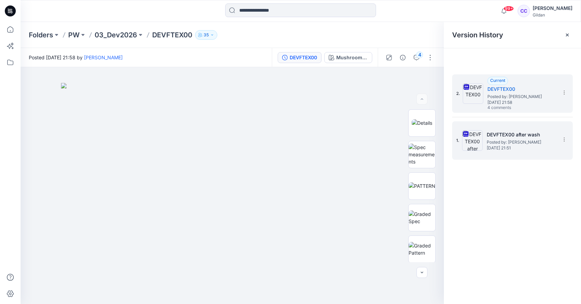
click at [520, 142] on span "Posted by: [PERSON_NAME]" at bounding box center [521, 142] width 69 height 7
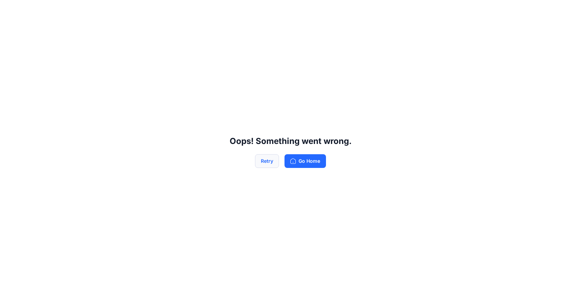
click at [266, 164] on button "Retry" at bounding box center [267, 161] width 24 height 14
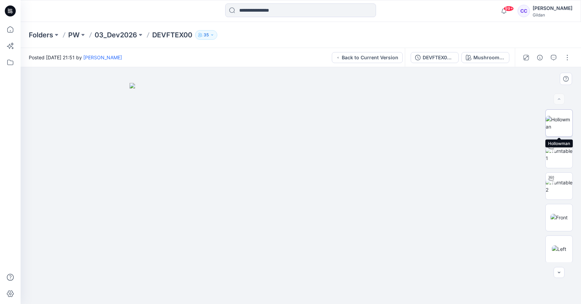
click at [556, 128] on img at bounding box center [559, 123] width 27 height 14
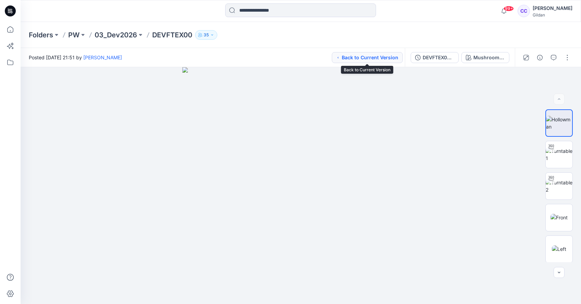
click at [360, 57] on button "Back to Current Version" at bounding box center [367, 57] width 71 height 11
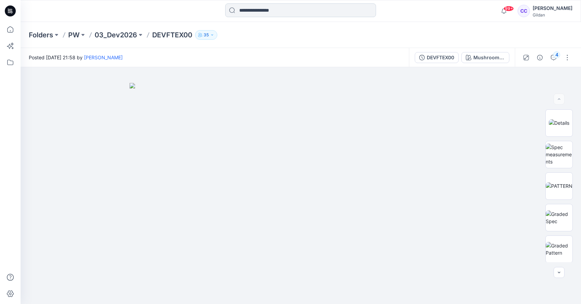
click at [260, 13] on input at bounding box center [300, 10] width 151 height 14
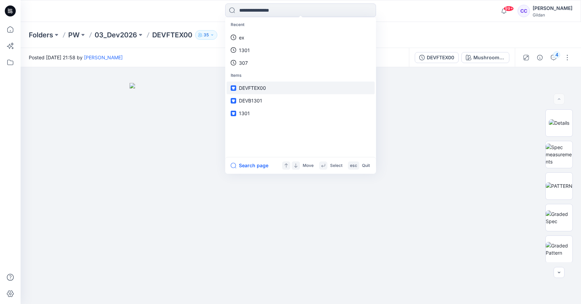
click at [253, 86] on span "DEVFTEX00" at bounding box center [252, 88] width 27 height 6
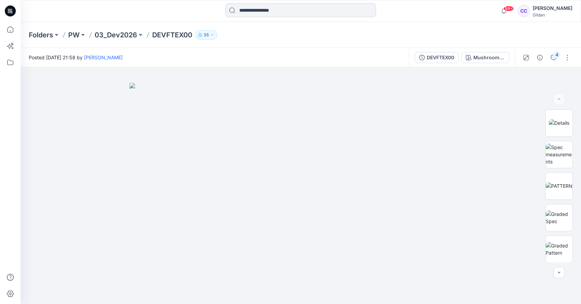
click at [261, 10] on input at bounding box center [300, 10] width 151 height 14
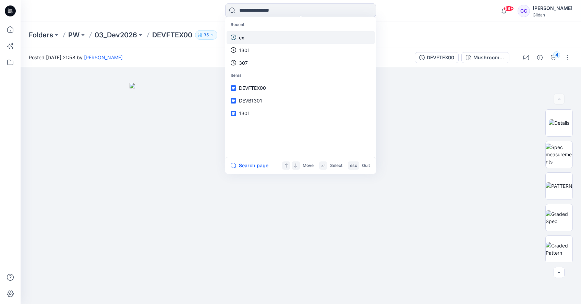
click at [250, 35] on link "ex" at bounding box center [301, 37] width 148 height 13
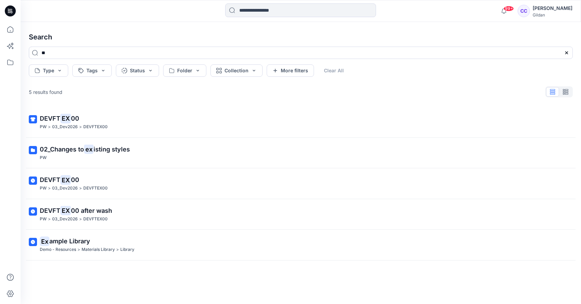
click at [67, 118] on mark "EX" at bounding box center [65, 118] width 11 height 10
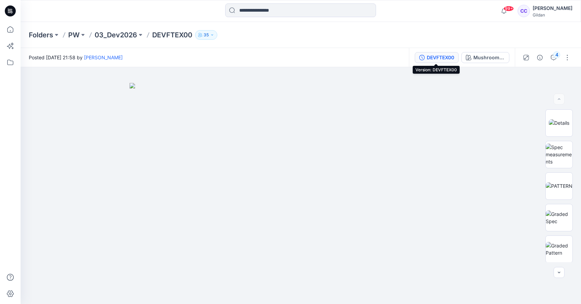
click at [441, 58] on div "DEVFTEX00" at bounding box center [440, 58] width 27 height 8
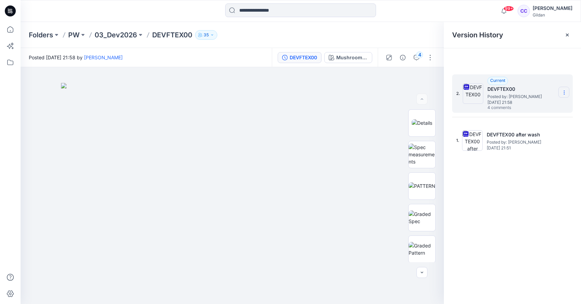
click at [563, 93] on icon at bounding box center [564, 92] width 5 height 5
click at [542, 105] on span "Download Source BW File" at bounding box center [529, 106] width 57 height 8
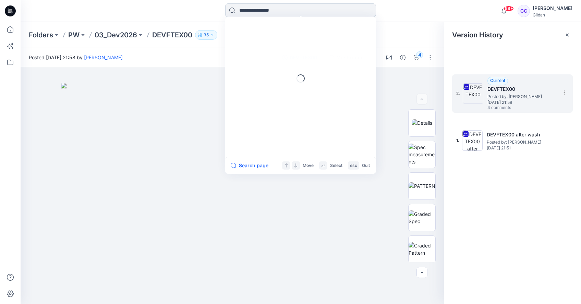
click at [270, 11] on input at bounding box center [300, 10] width 151 height 14
type input "**"
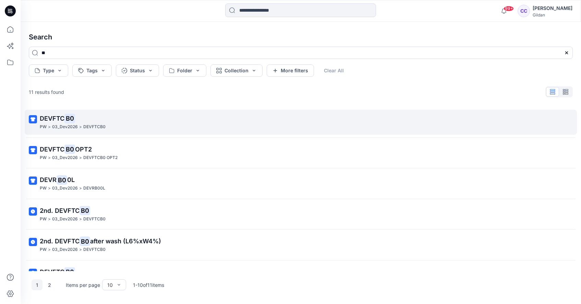
click at [55, 122] on p "DEVFTC B0" at bounding box center [300, 119] width 521 height 10
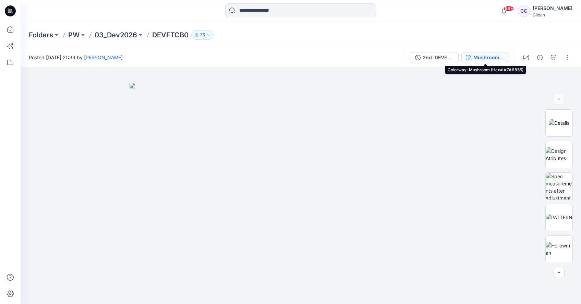
click at [482, 57] on div "Mushroom (Hex# #7A6855)" at bounding box center [490, 58] width 32 height 8
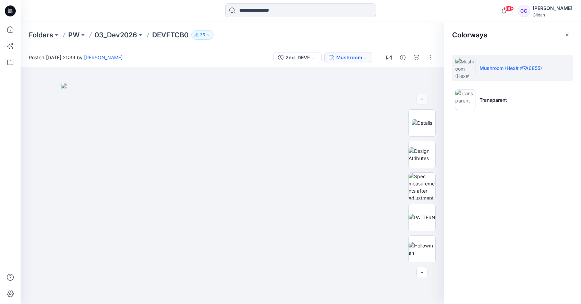
click at [564, 69] on li "Mushroom (Hex# #7A6855)" at bounding box center [512, 68] width 121 height 26
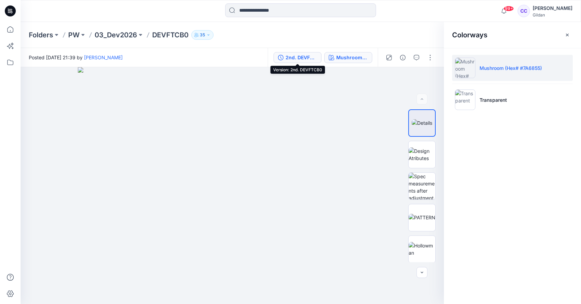
click at [294, 56] on div "2nd. DEVFTCB0" at bounding box center [302, 58] width 32 height 8
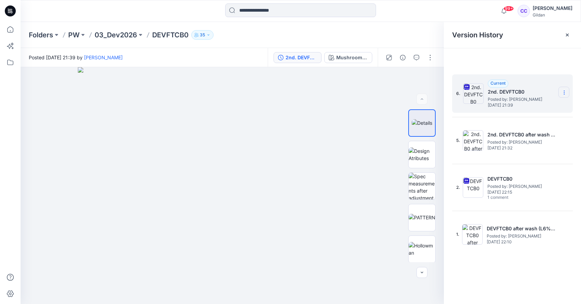
click at [565, 93] on icon at bounding box center [564, 92] width 5 height 5
click at [543, 68] on div "6. Current 2nd. DEVFTCB0 Posted by: [PERSON_NAME] [DATE] 21:39 5. 2nd. DEVFTCB0…" at bounding box center [512, 190] width 137 height 247
click at [564, 93] on icon at bounding box center [564, 92] width 5 height 5
click at [541, 106] on span "Download Source BW File" at bounding box center [529, 106] width 57 height 8
click at [281, 10] on input at bounding box center [300, 10] width 151 height 14
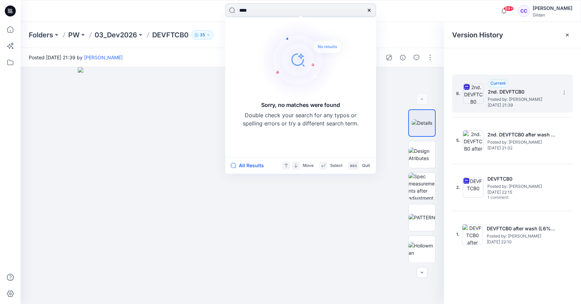
click at [273, 13] on input "****" at bounding box center [300, 10] width 151 height 14
type input "****"
click at [80, 33] on p "PW" at bounding box center [73, 35] width 11 height 10
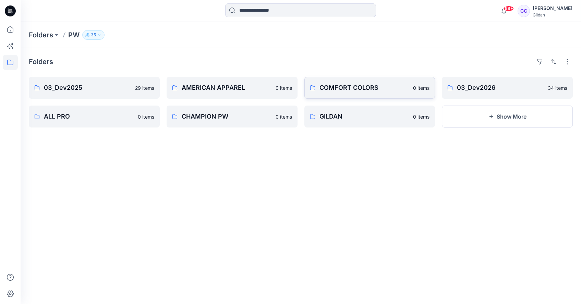
click at [340, 92] on p "COMFORT COLORS" at bounding box center [365, 88] width 90 height 10
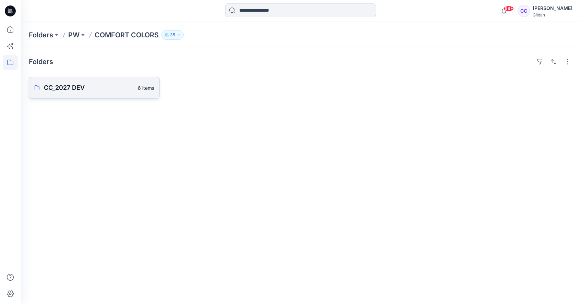
click at [100, 92] on p "CC_2027 DEV" at bounding box center [89, 88] width 90 height 10
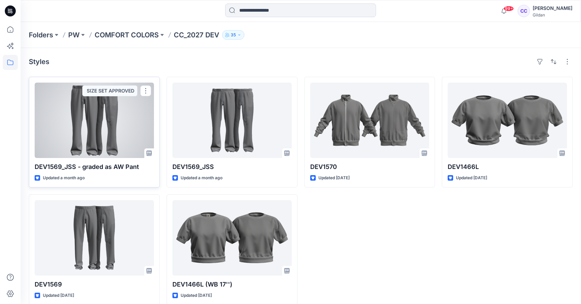
scroll to position [9, 0]
